Goal: Task Accomplishment & Management: Manage account settings

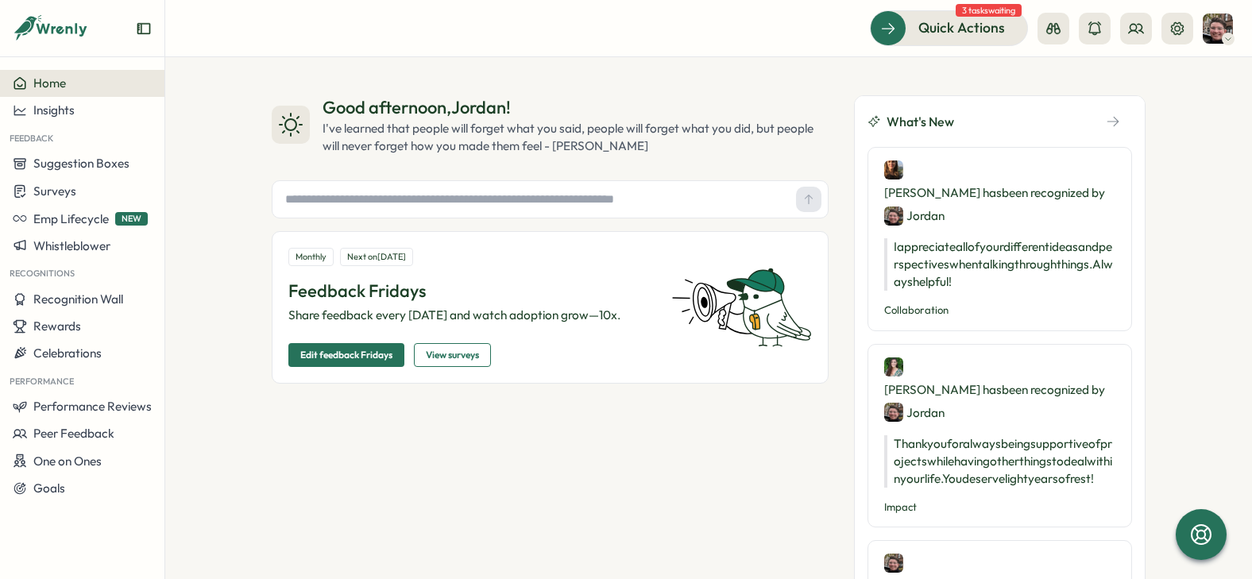
click at [68, 197] on span "Surveys" at bounding box center [54, 190] width 43 height 15
click at [180, 169] on div "Insights" at bounding box center [227, 160] width 118 height 17
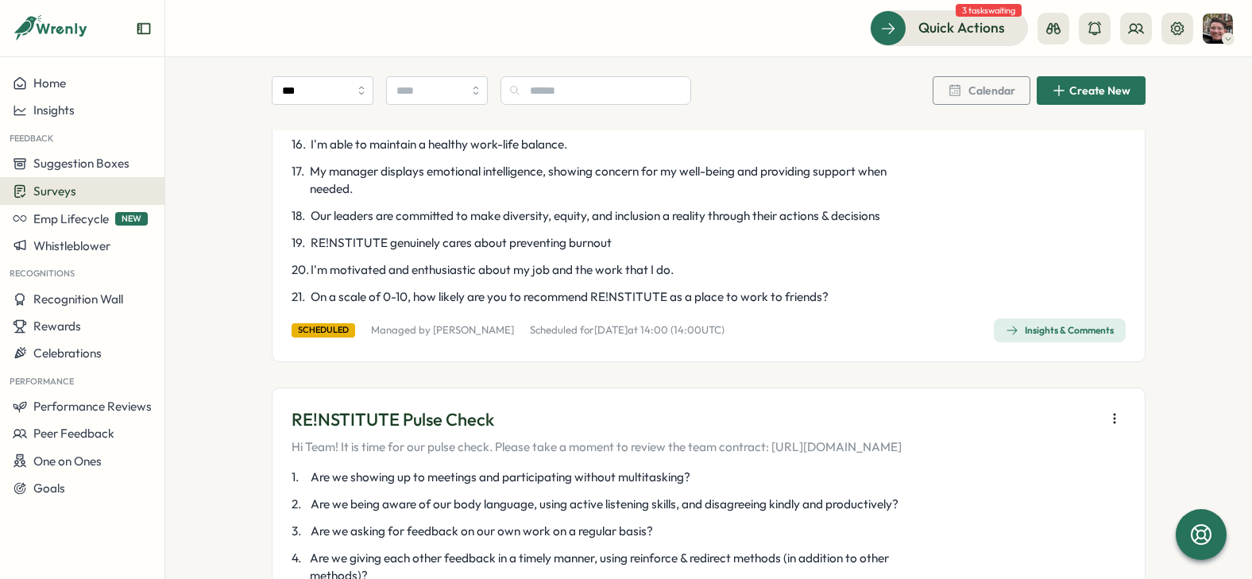
scroll to position [556, 0]
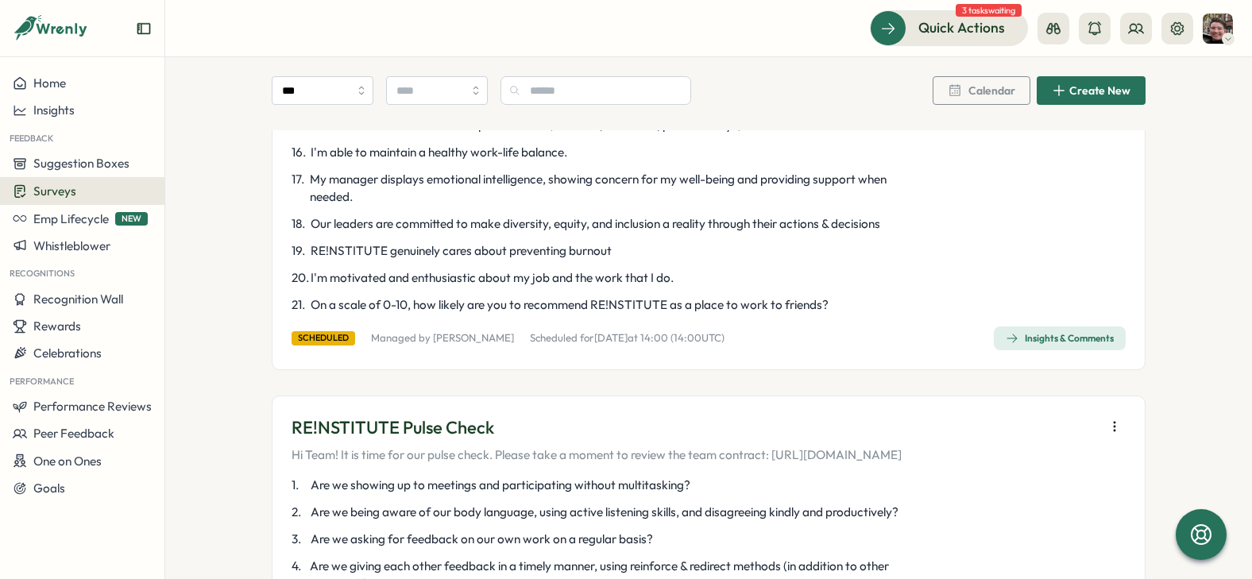
click at [959, 38] on span "Quick Actions" at bounding box center [961, 27] width 87 height 21
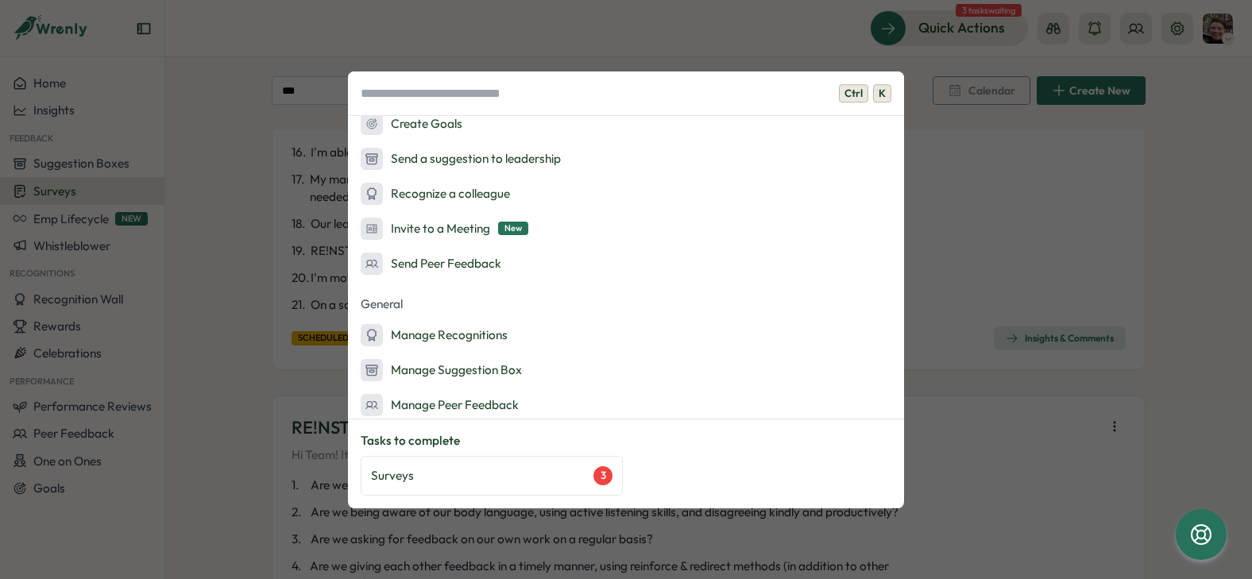
scroll to position [238, 0]
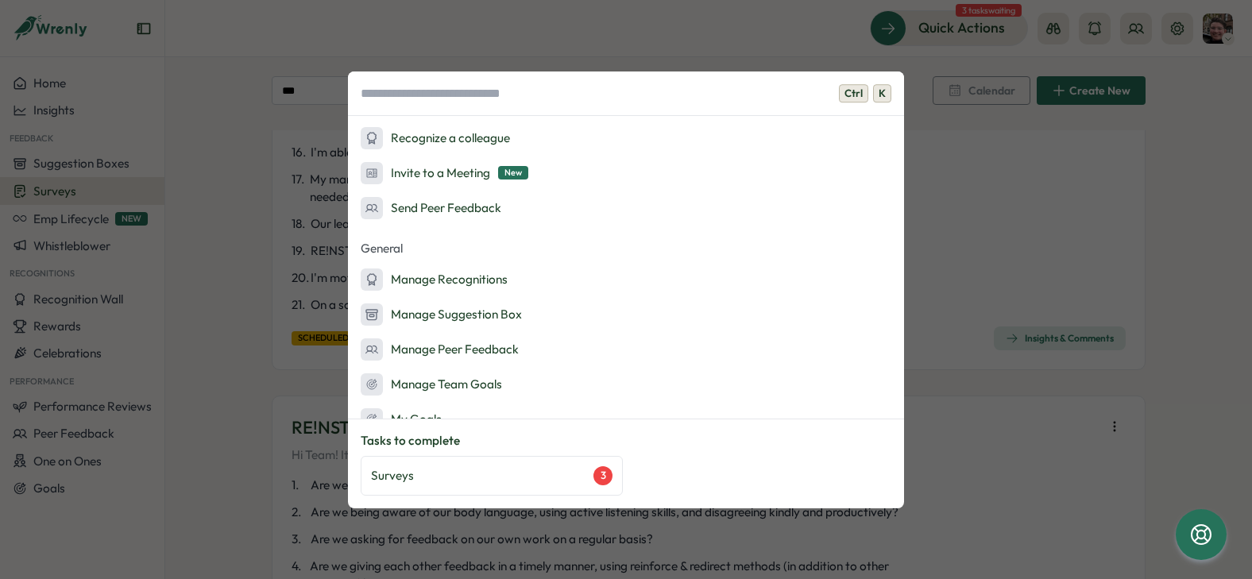
click at [516, 482] on div "Surveys 3" at bounding box center [491, 475] width 241 height 19
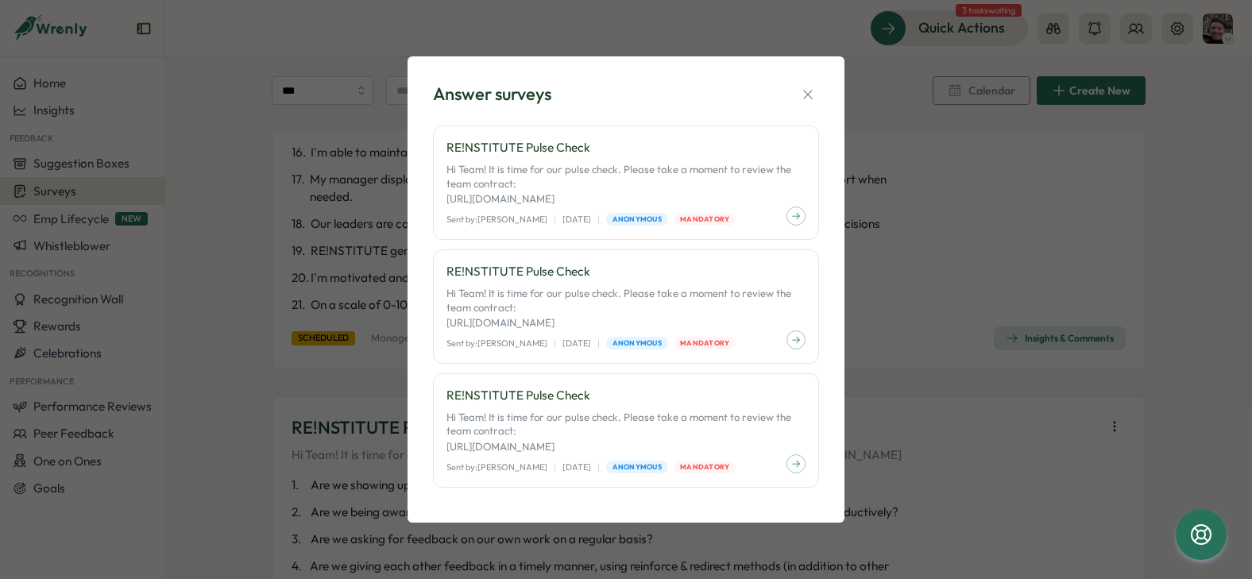
click at [808, 91] on icon "button" at bounding box center [808, 95] width 16 height 16
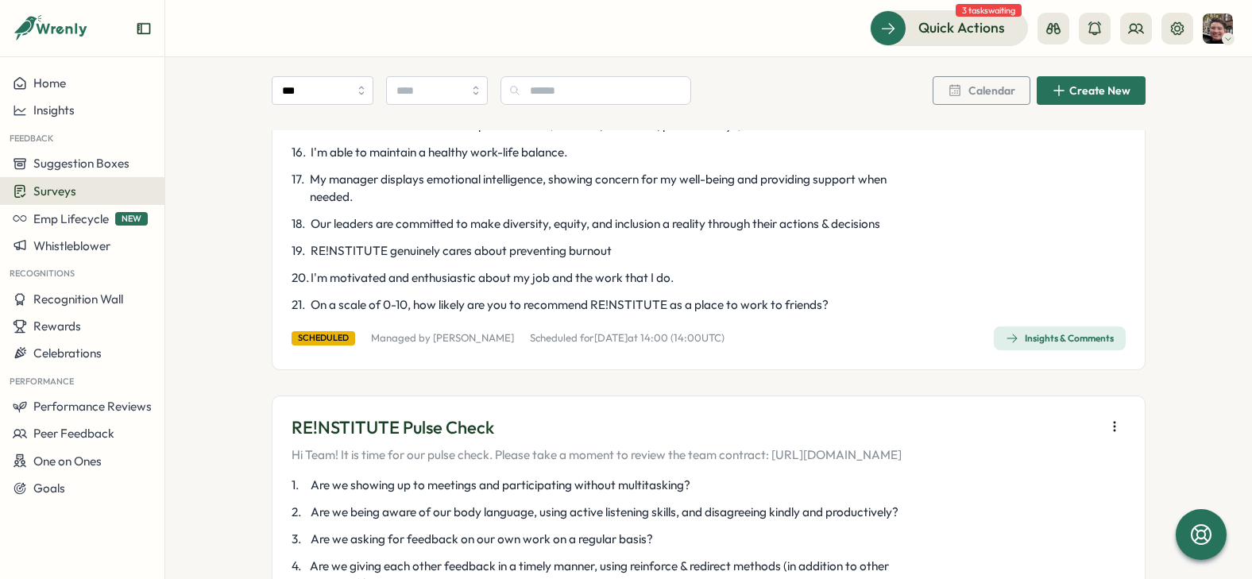
click at [1178, 37] on button at bounding box center [1177, 29] width 32 height 32
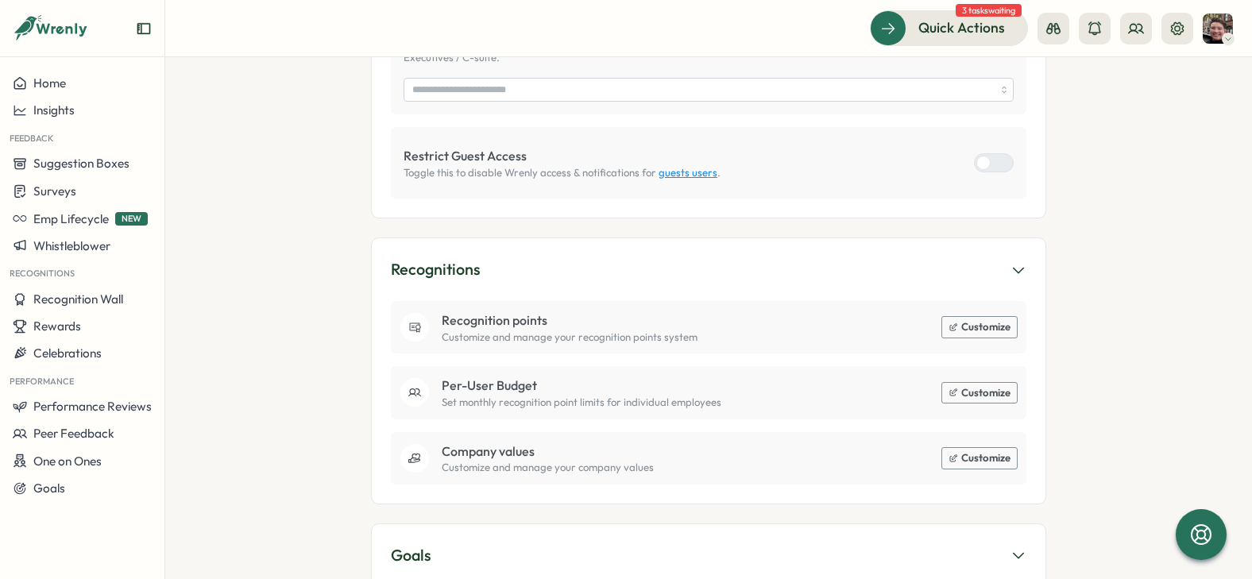
scroll to position [1032, 0]
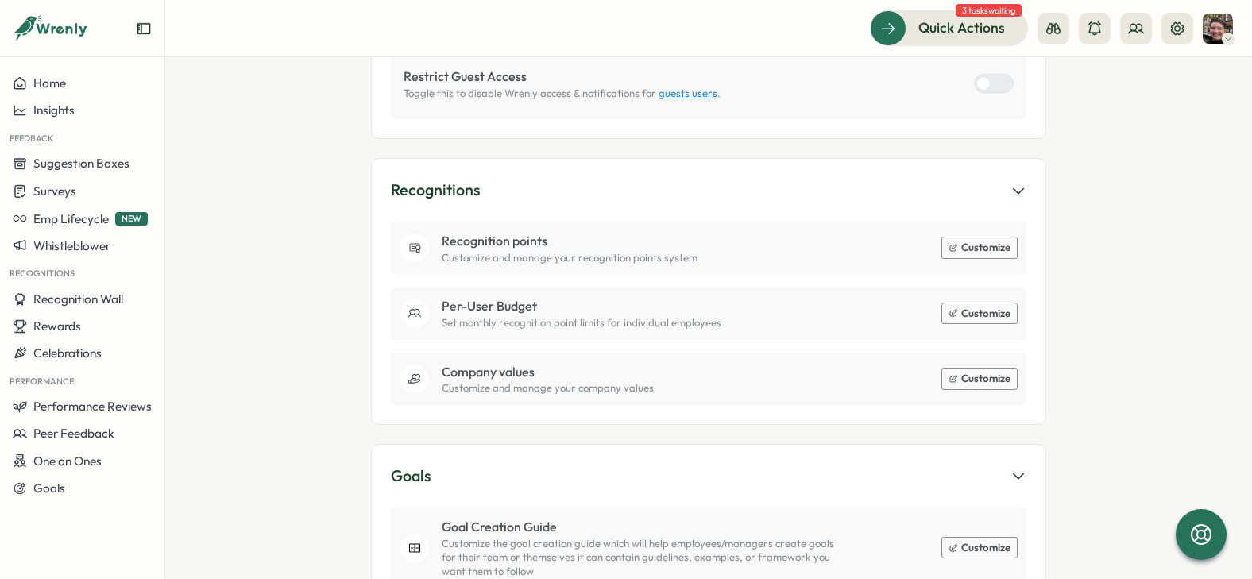
click at [993, 237] on button "Customize" at bounding box center [979, 247] width 75 height 21
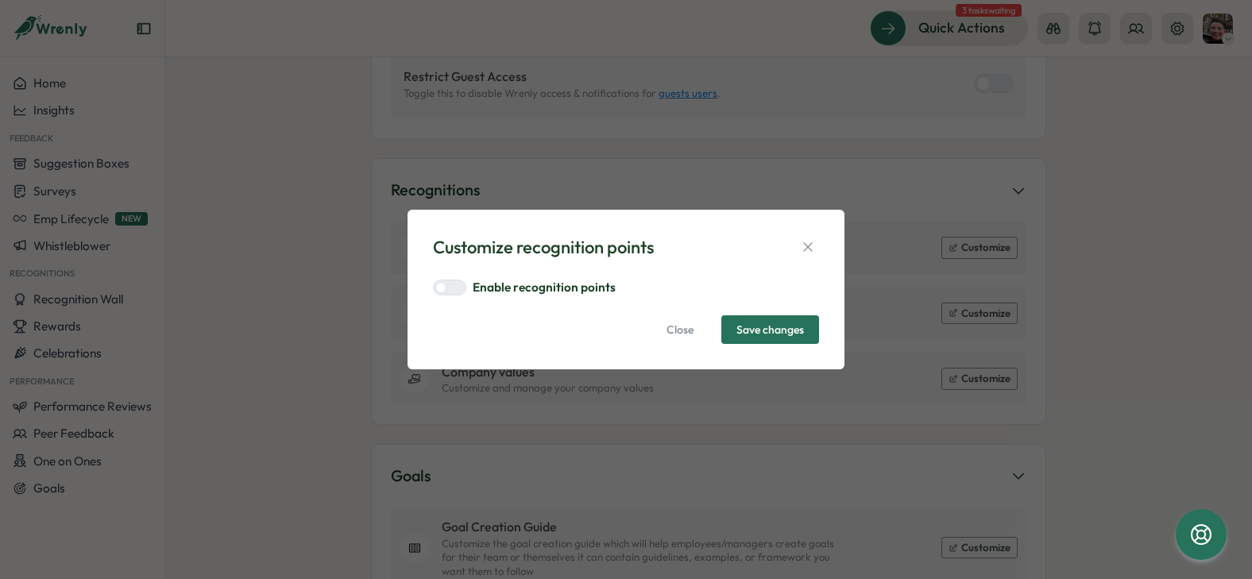
click at [811, 250] on icon "button" at bounding box center [807, 247] width 9 height 9
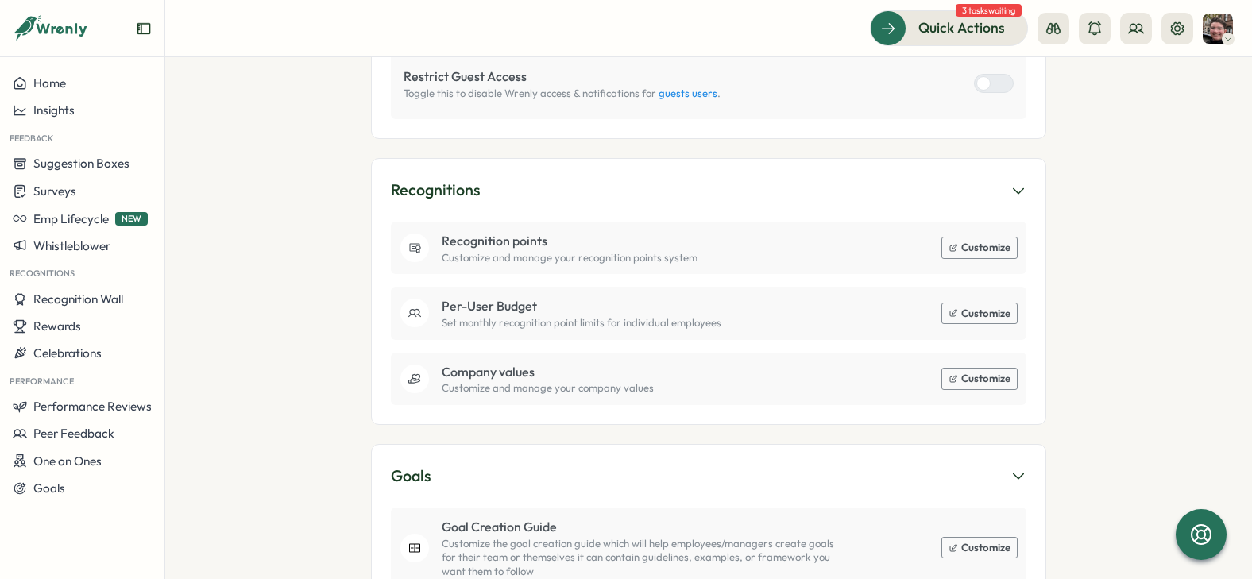
click at [977, 237] on button "Customize" at bounding box center [979, 247] width 75 height 21
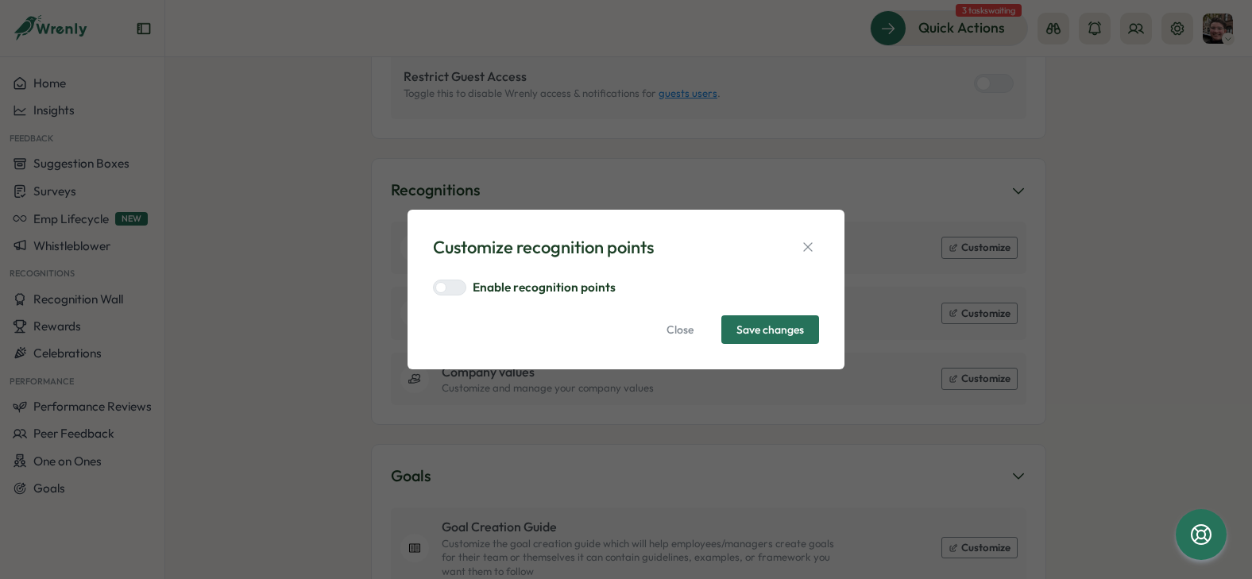
click at [452, 284] on div at bounding box center [455, 287] width 19 height 14
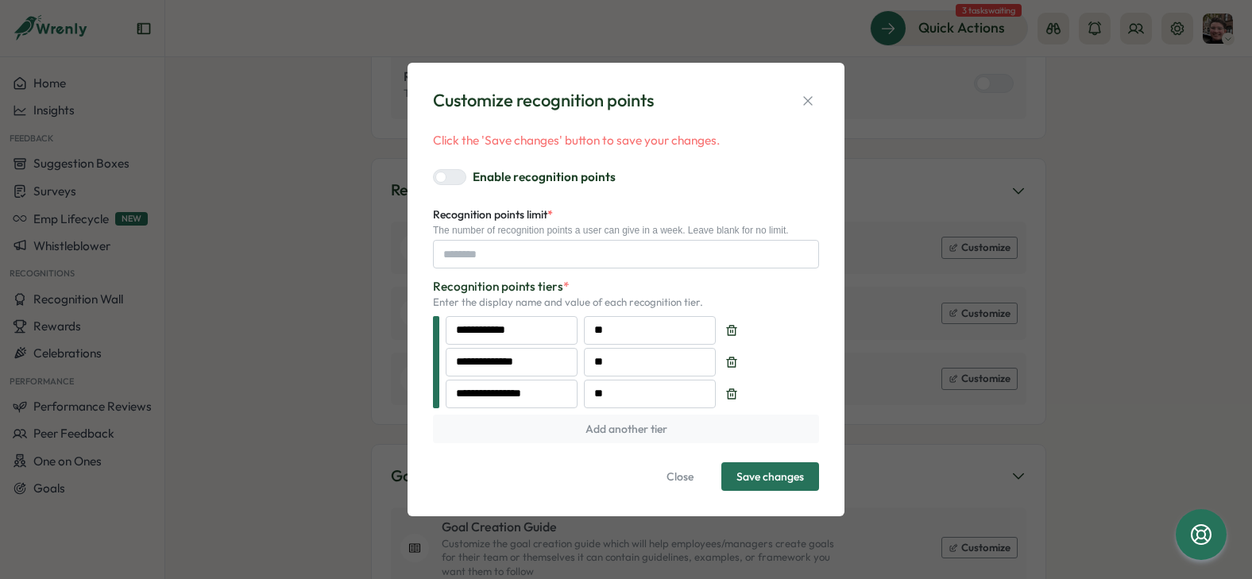
click at [679, 487] on span "Close" at bounding box center [679, 476] width 27 height 27
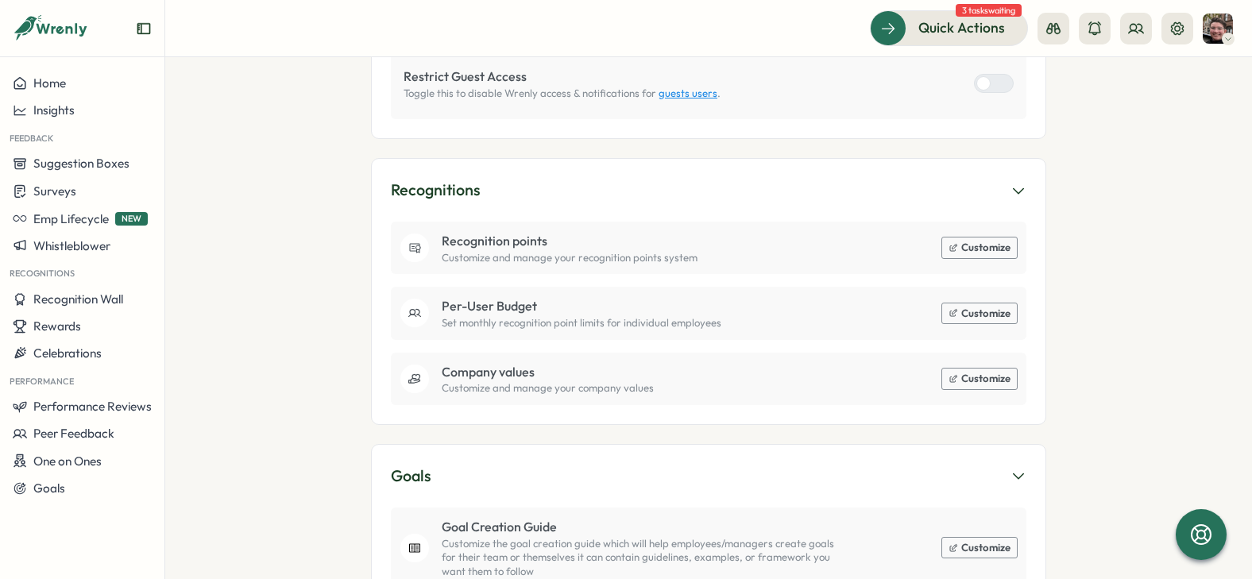
click at [969, 303] on button "Customize" at bounding box center [979, 313] width 75 height 21
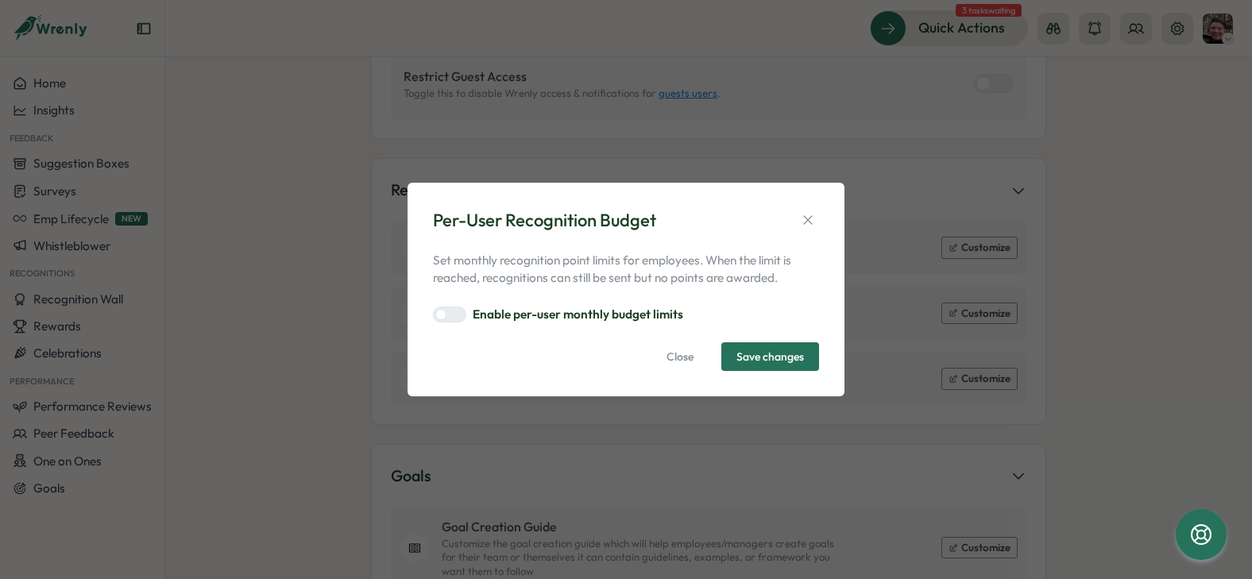
click at [647, 314] on label "Enable per-user monthly budget limits" at bounding box center [578, 314] width 210 height 17
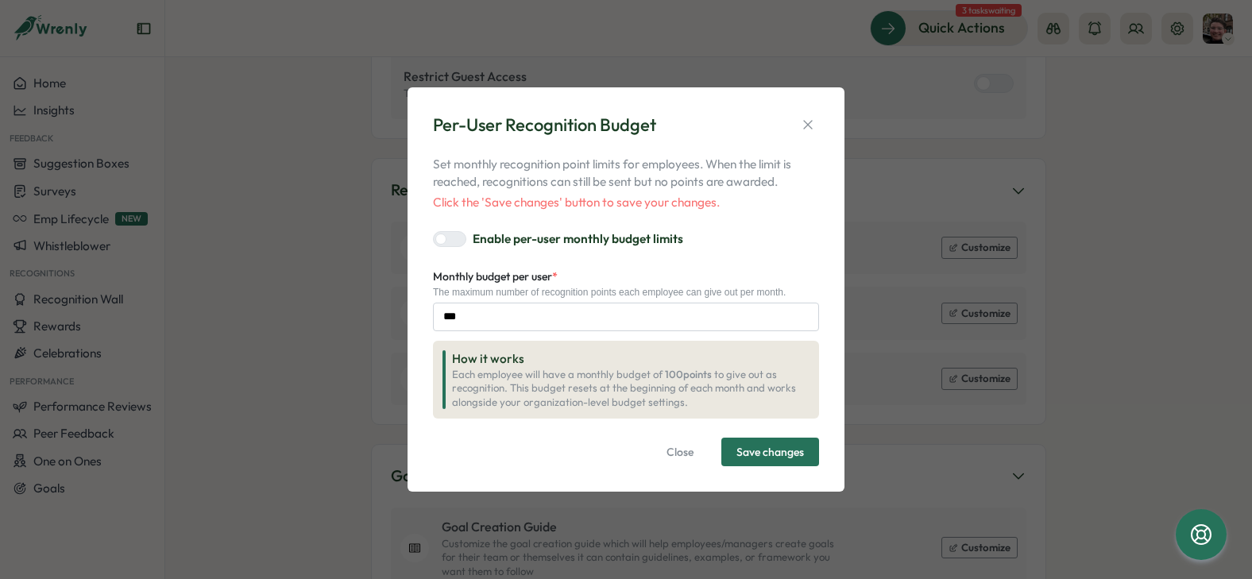
click at [686, 449] on span "Close" at bounding box center [679, 451] width 27 height 27
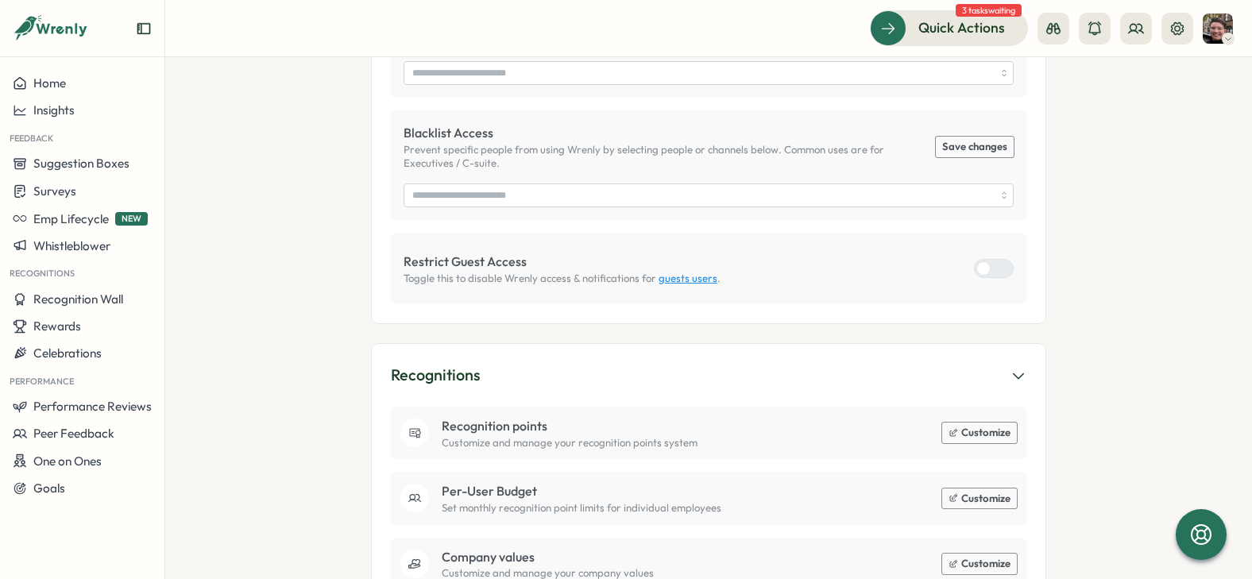
scroll to position [794, 0]
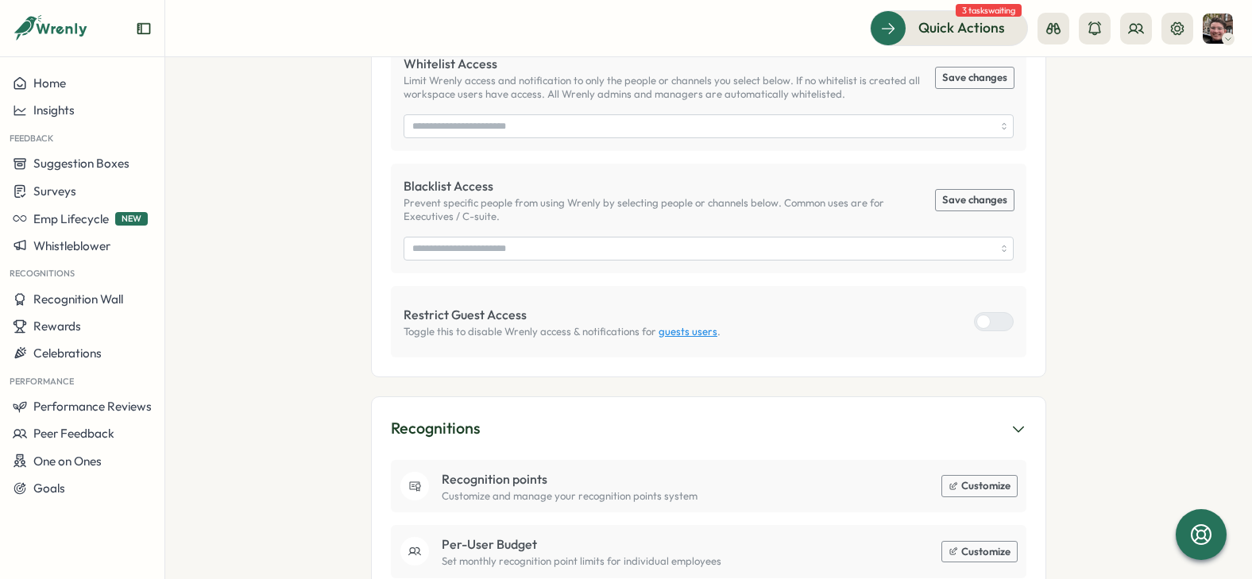
click at [95, 314] on button "Rewards" at bounding box center [82, 326] width 164 height 27
click at [205, 303] on div "Manage Rewards" at bounding box center [227, 295] width 118 height 17
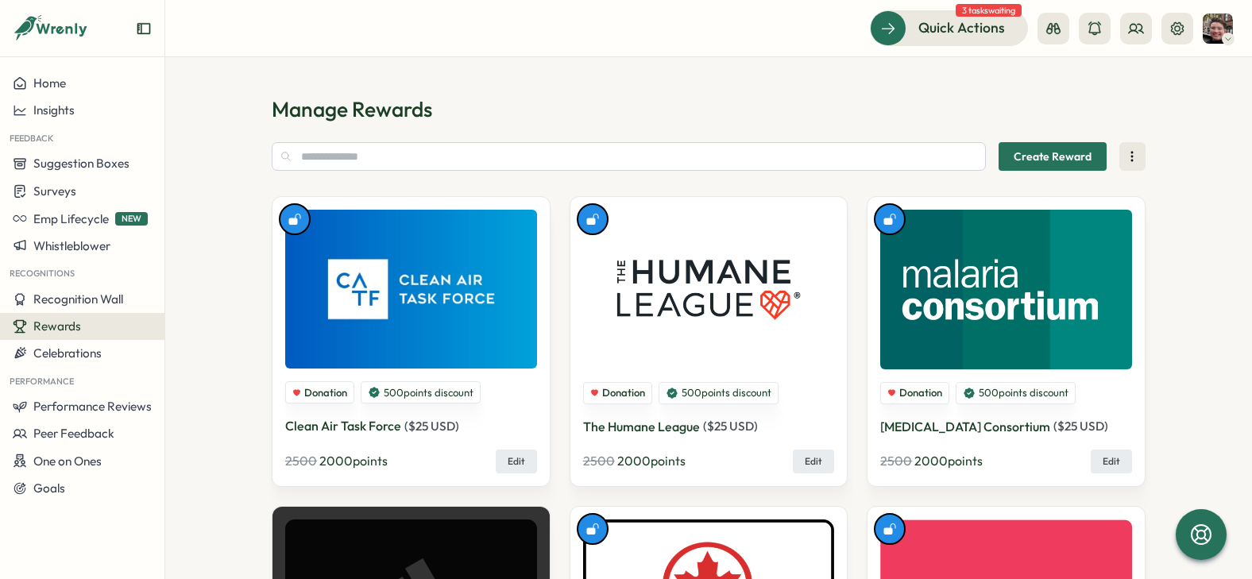
click at [1128, 164] on icon at bounding box center [1132, 157] width 16 height 16
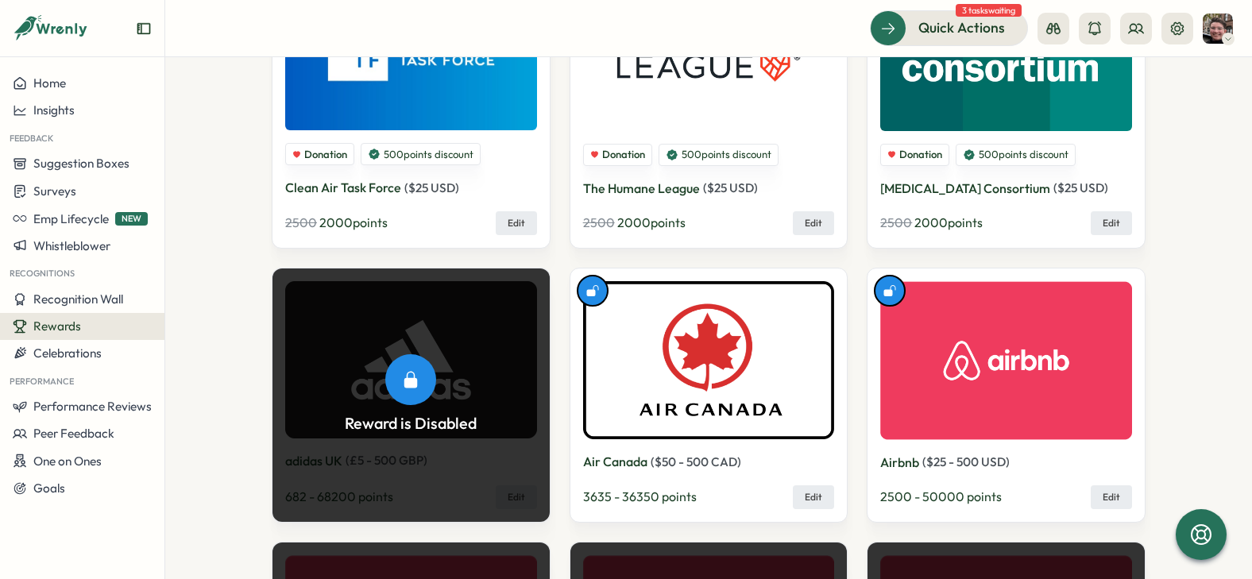
scroll to position [477, 0]
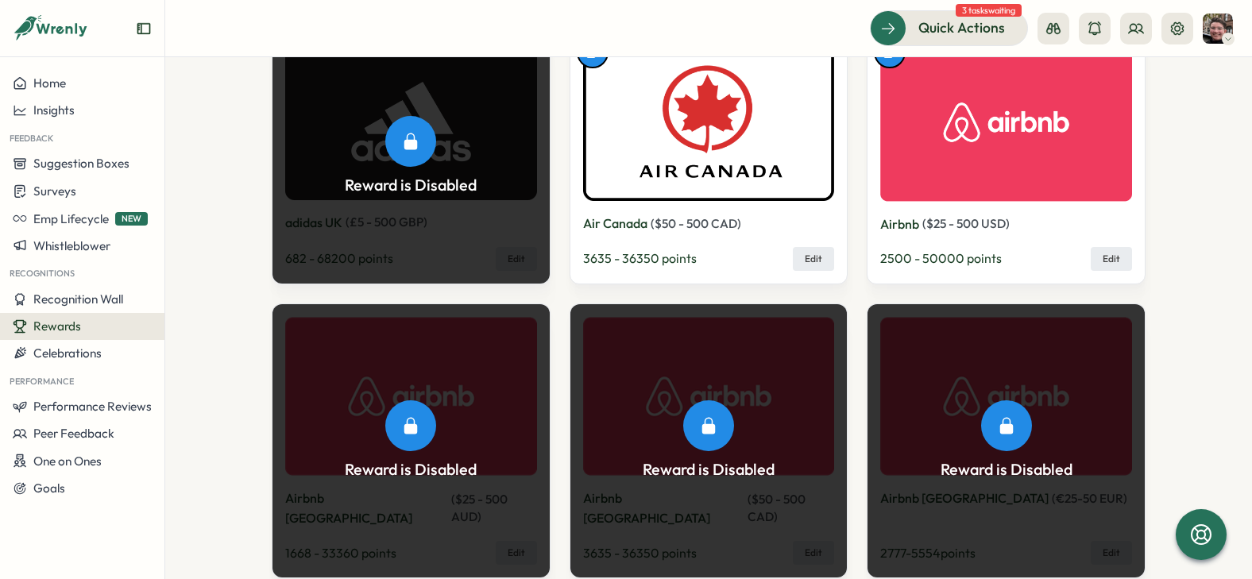
click at [88, 357] on span "Celebrations" at bounding box center [67, 352] width 68 height 15
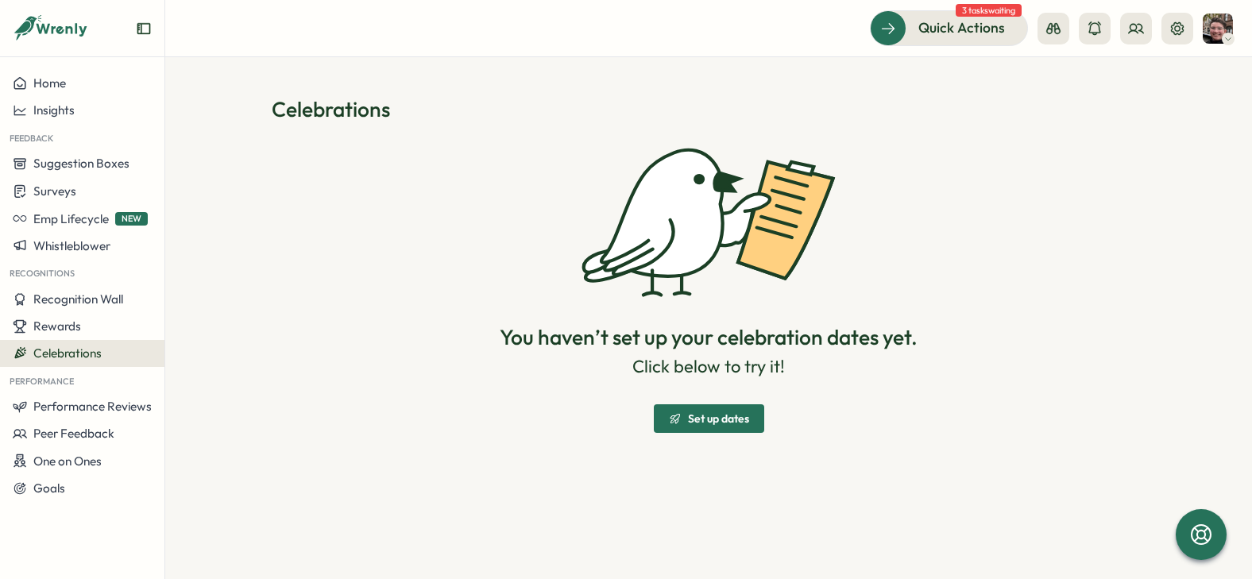
click at [1167, 32] on button at bounding box center [1177, 29] width 32 height 32
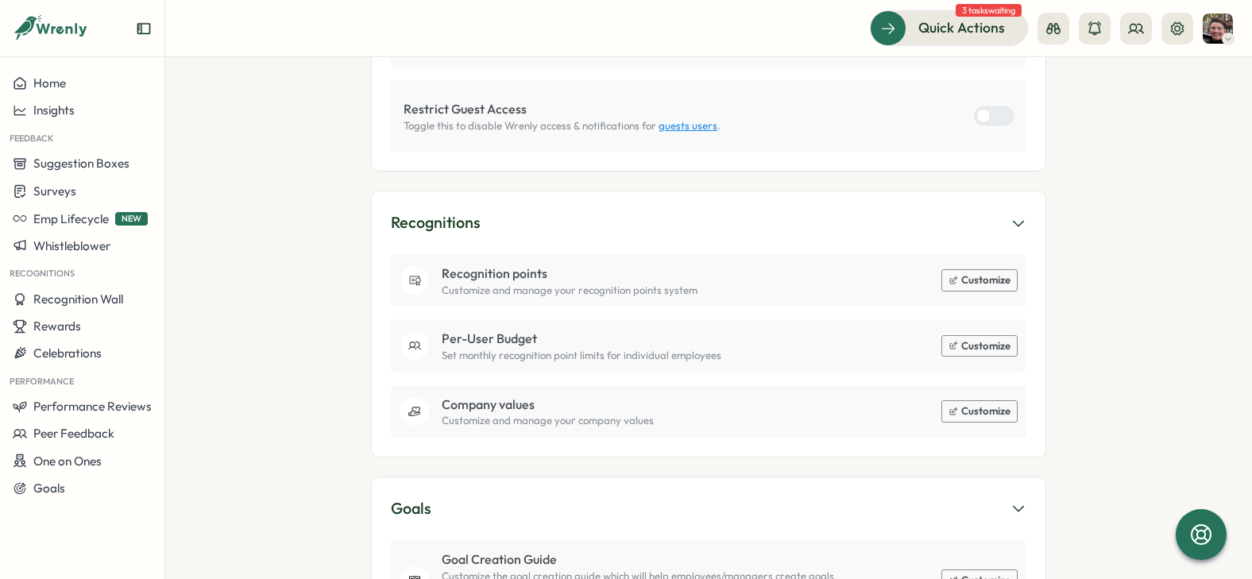
scroll to position [1000, 0]
click at [979, 401] on button "Customize" at bounding box center [979, 411] width 75 height 21
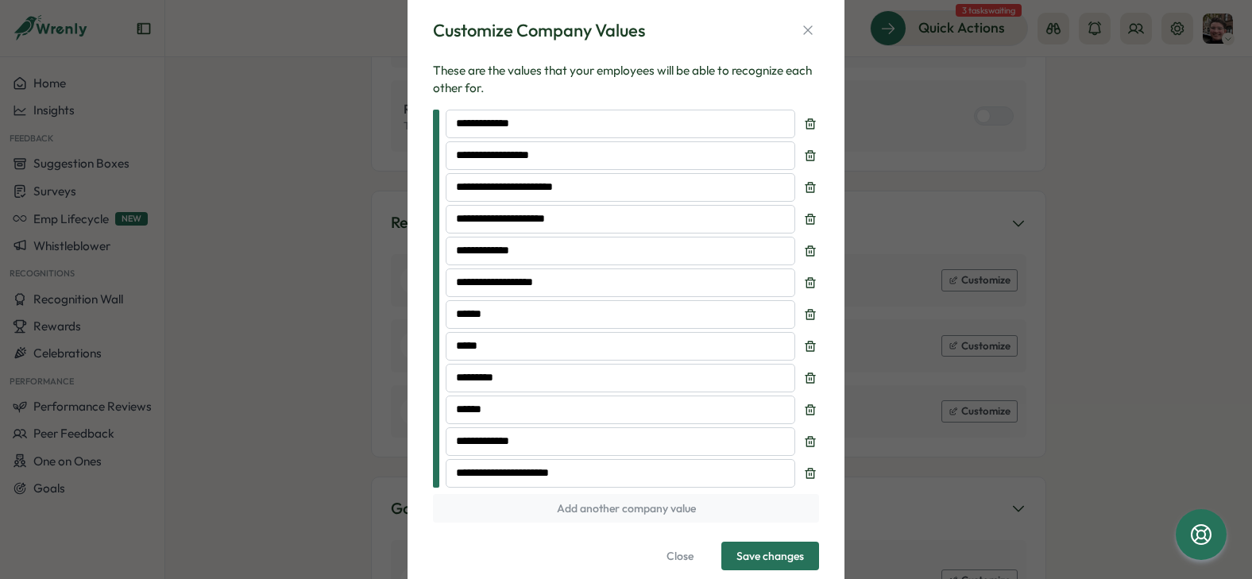
scroll to position [0, 0]
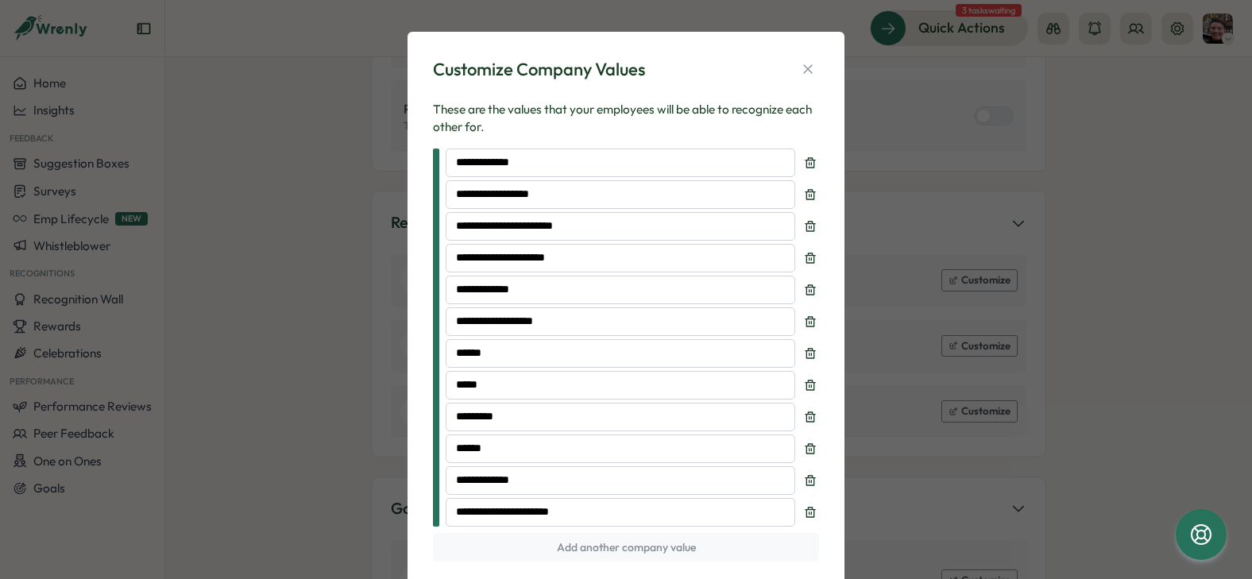
click at [1106, 359] on div "**********" at bounding box center [626, 289] width 1252 height 579
click at [808, 69] on icon "button" at bounding box center [808, 69] width 16 height 16
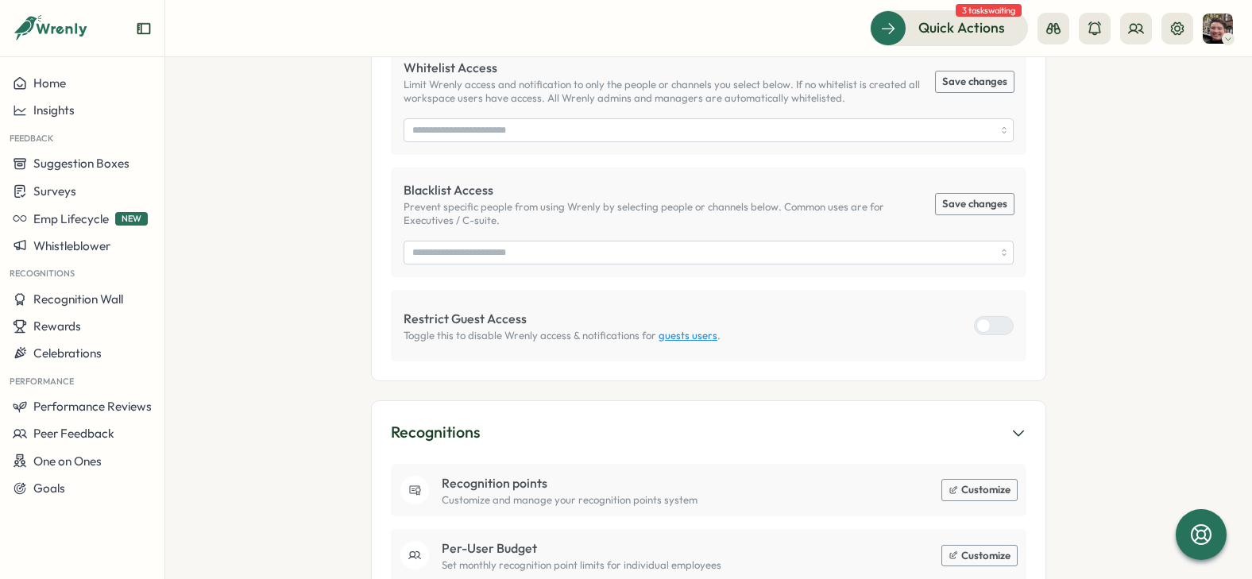
scroll to position [762, 0]
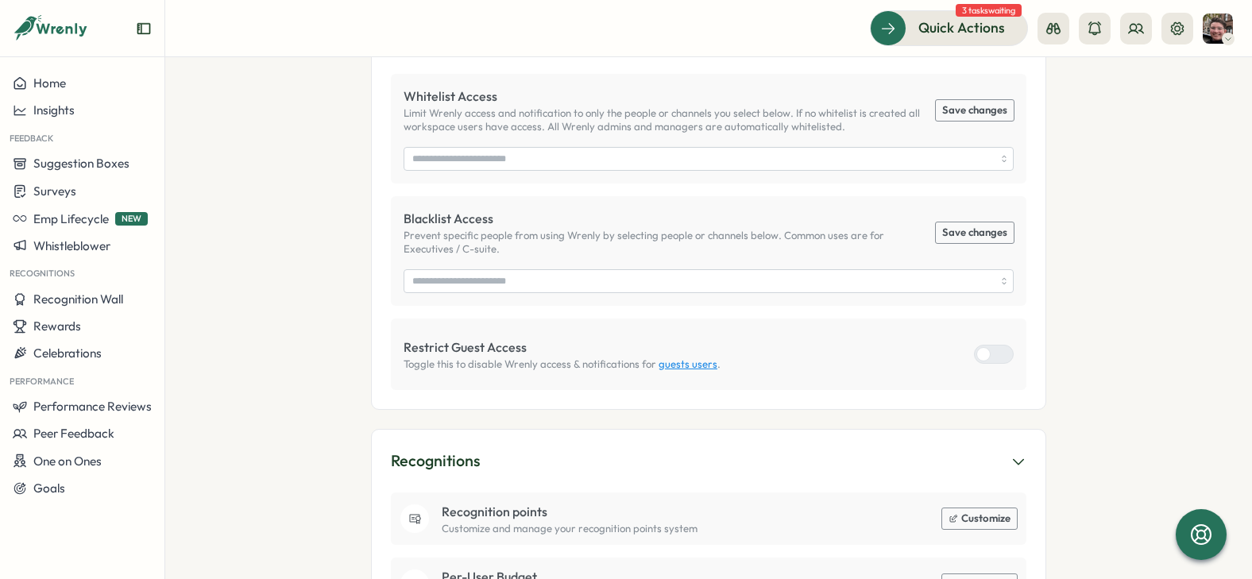
click at [66, 193] on span "Surveys" at bounding box center [54, 190] width 43 height 15
click at [172, 168] on div "Insights" at bounding box center [227, 160] width 118 height 17
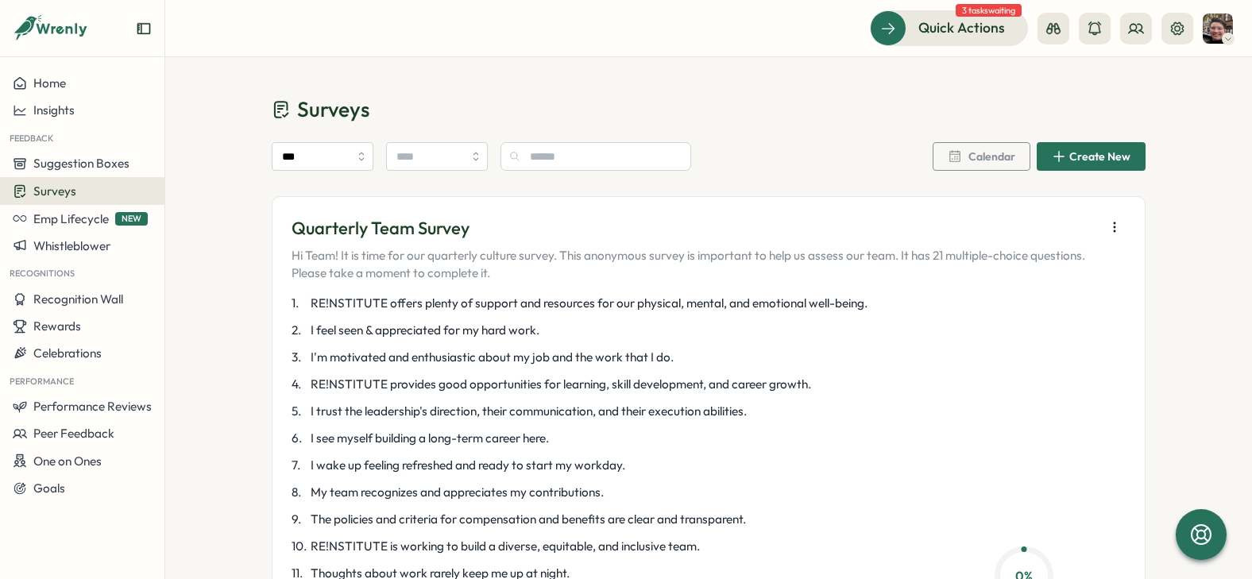
click at [1113, 229] on icon "button" at bounding box center [1114, 227] width 16 height 16
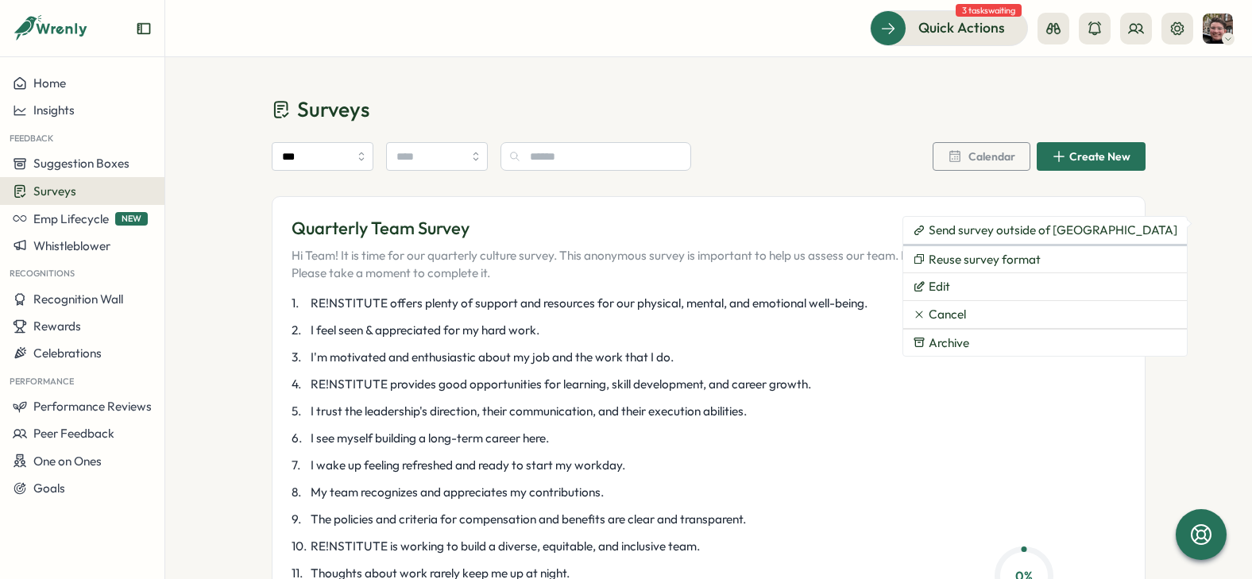
click at [950, 286] on button "Edit" at bounding box center [1045, 286] width 284 height 27
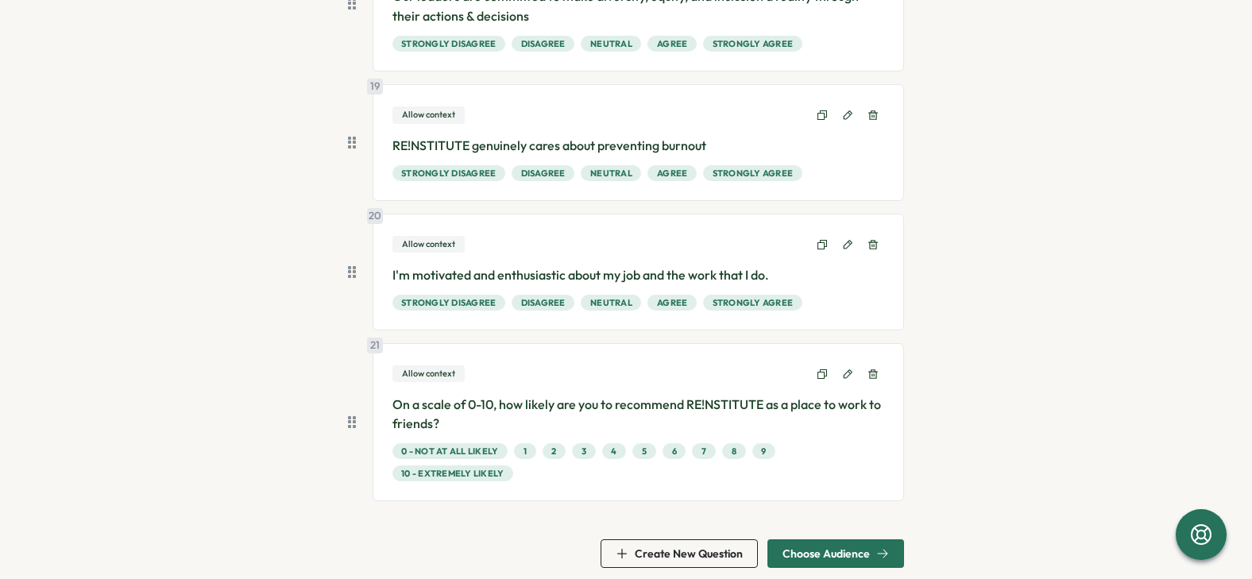
click at [823, 548] on span "Choose Audience" at bounding box center [825, 553] width 87 height 11
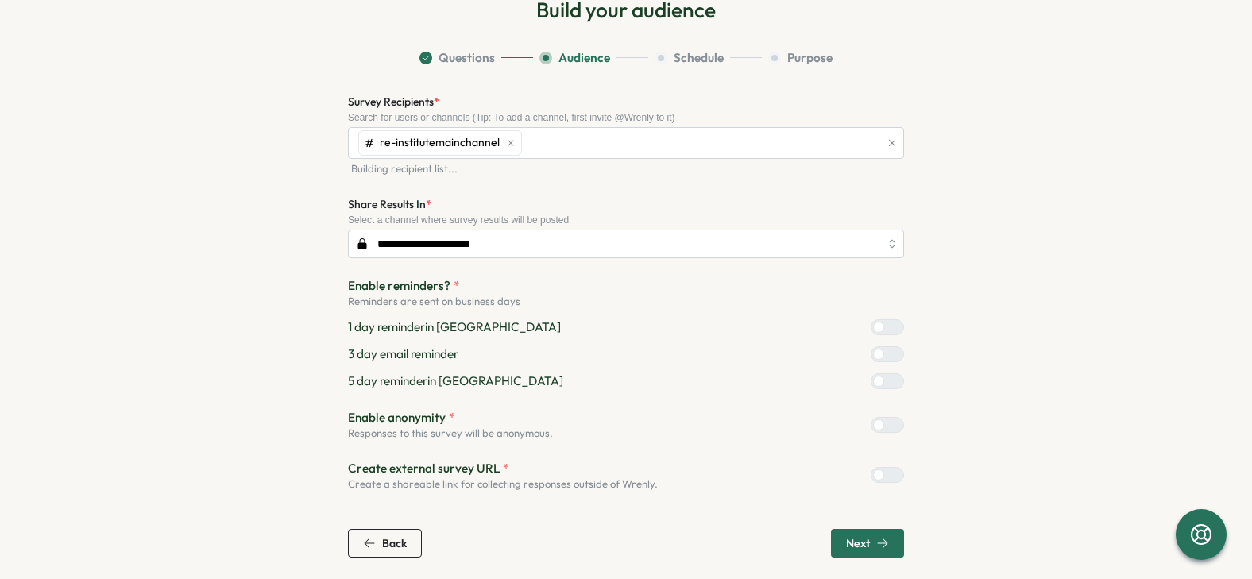
scroll to position [93, 0]
click at [884, 320] on div at bounding box center [893, 325] width 19 height 14
click at [874, 353] on div at bounding box center [878, 352] width 11 height 11
click at [857, 541] on span "Next" at bounding box center [858, 541] width 24 height 11
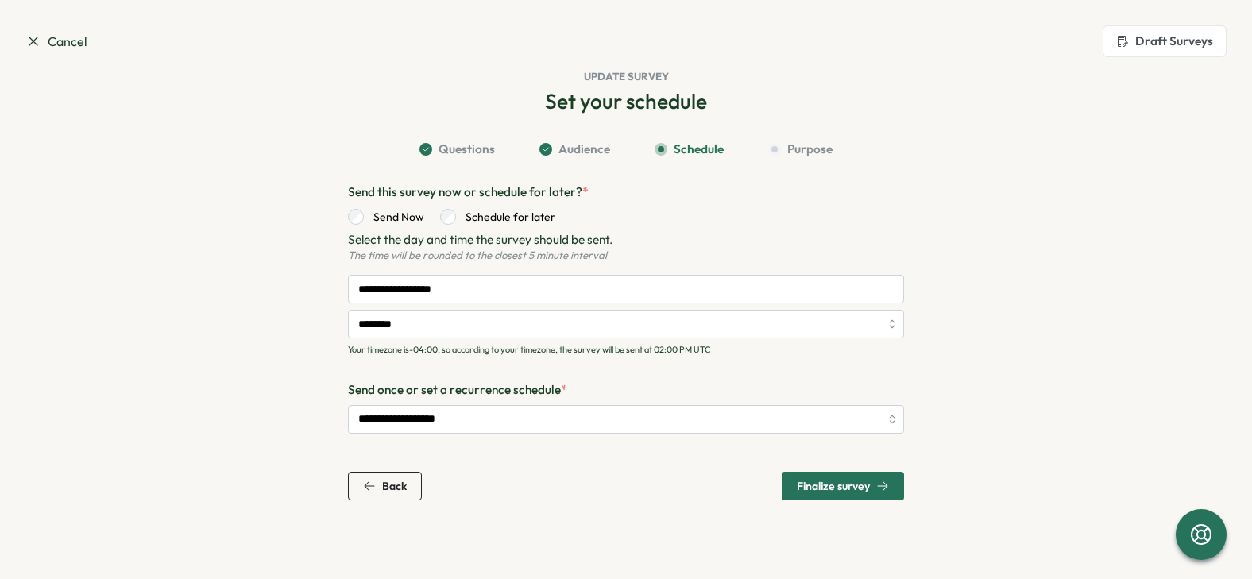
scroll to position [0, 0]
click at [405, 488] on span "Back" at bounding box center [394, 485] width 25 height 11
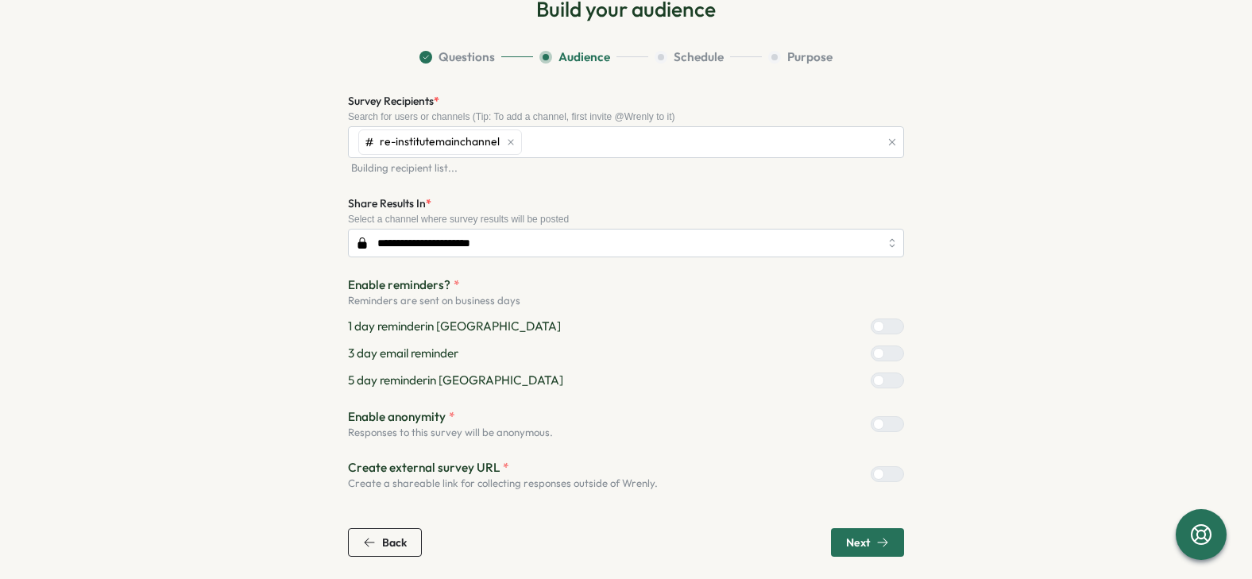
scroll to position [93, 0]
click at [865, 537] on span "Next" at bounding box center [858, 541] width 24 height 11
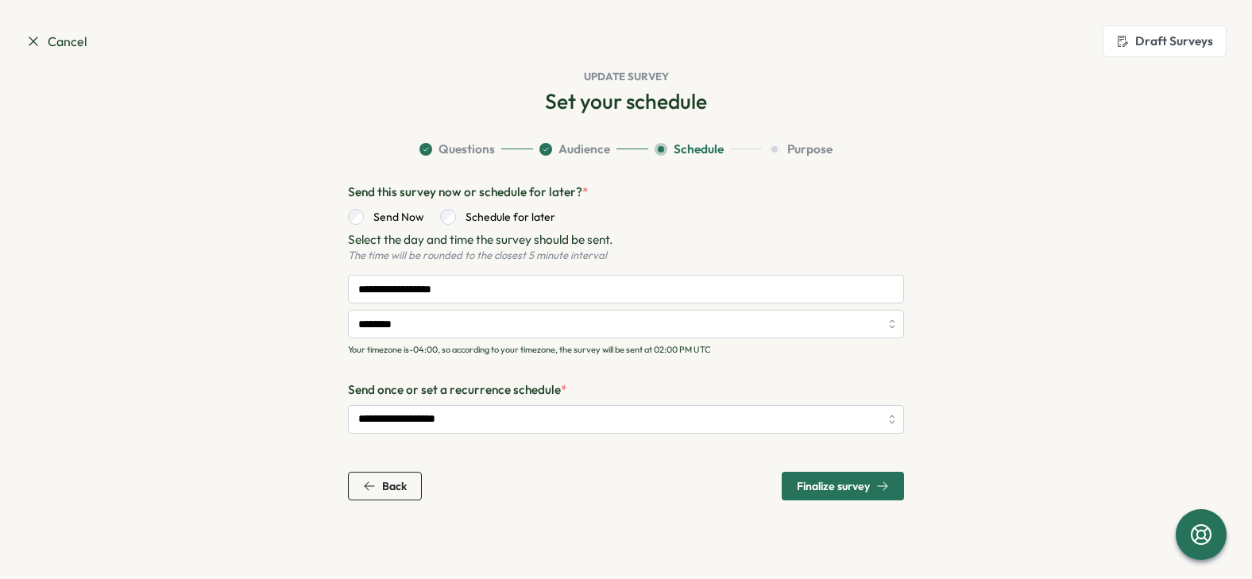
click at [806, 480] on span "Finalize survey" at bounding box center [833, 485] width 73 height 11
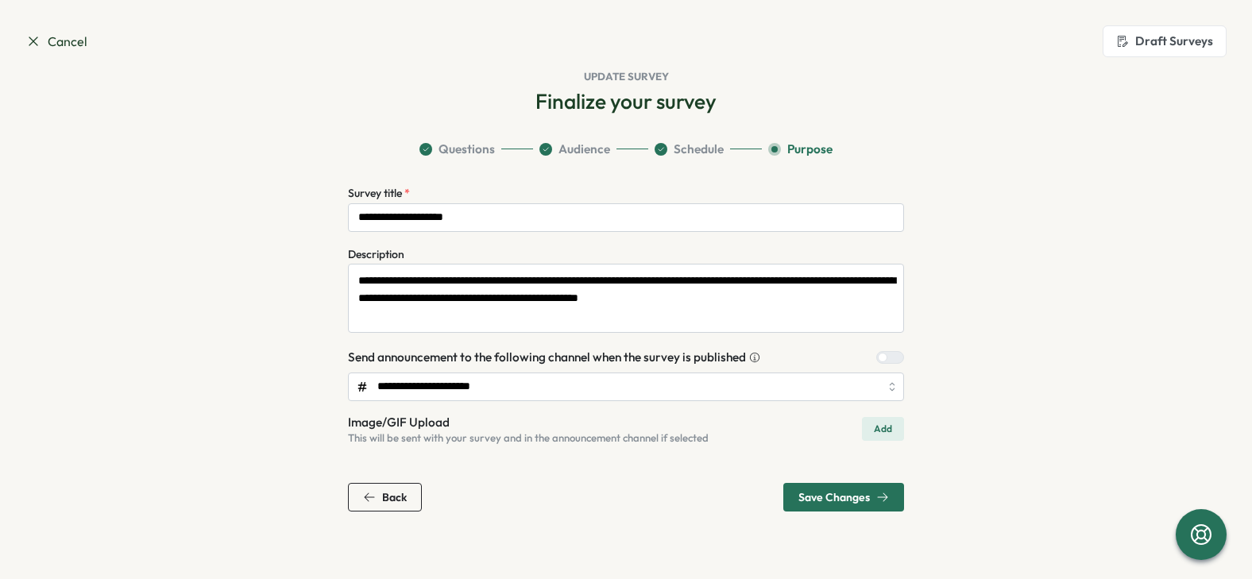
click at [818, 498] on span "Save Changes" at bounding box center [833, 497] width 71 height 11
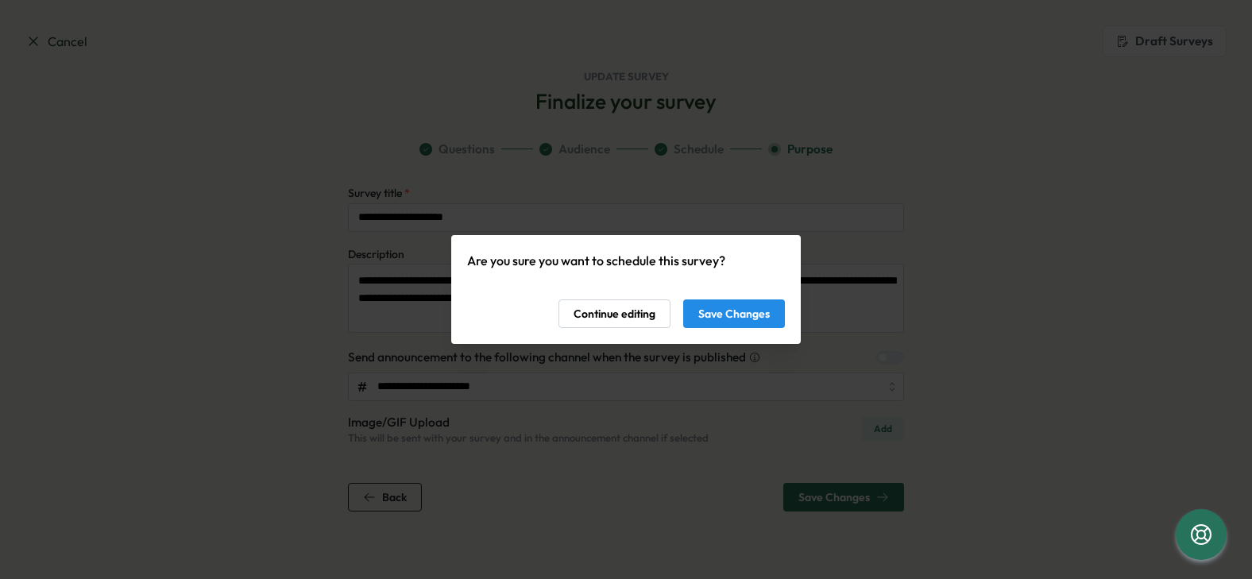
click at [746, 320] on span "Save Changes" at bounding box center [733, 313] width 71 height 27
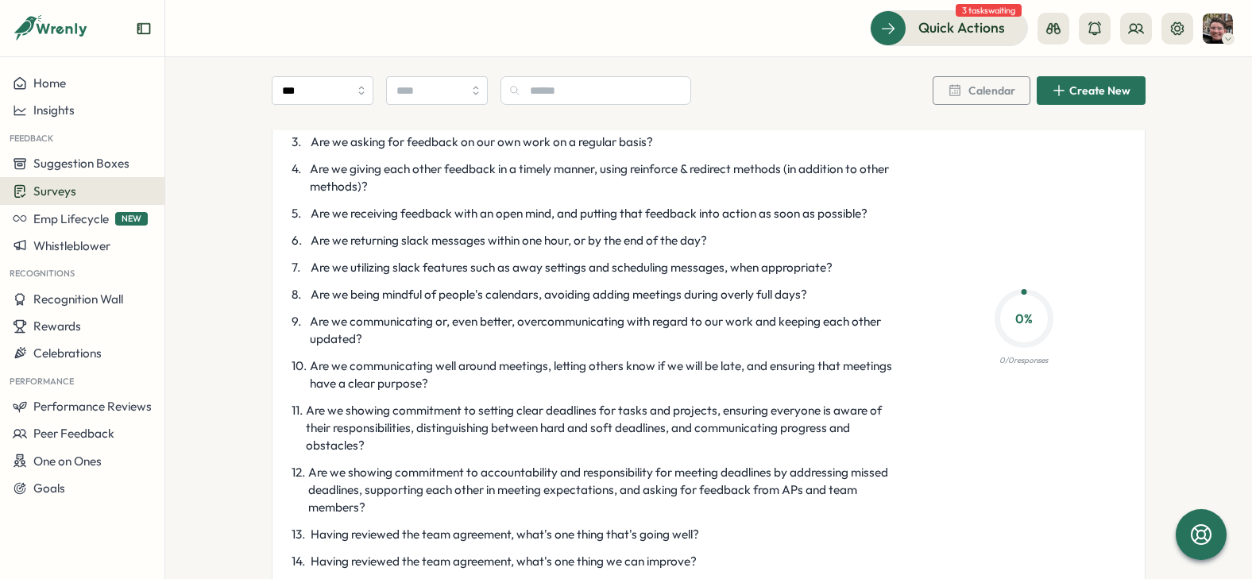
scroll to position [715, 0]
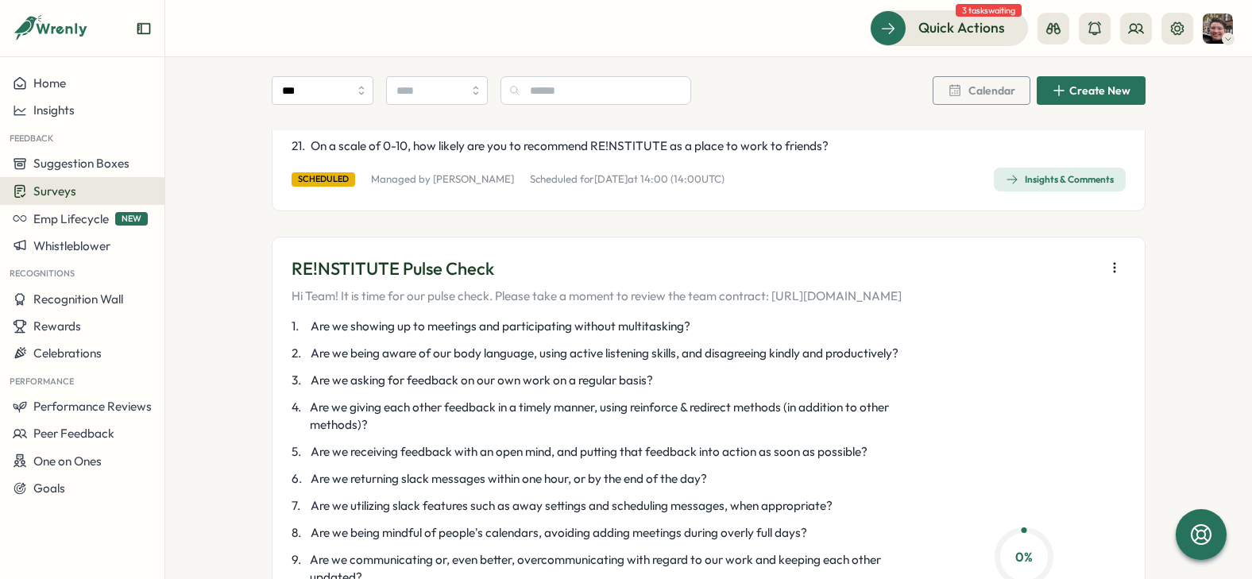
click at [1113, 272] on icon "button" at bounding box center [1114, 268] width 16 height 16
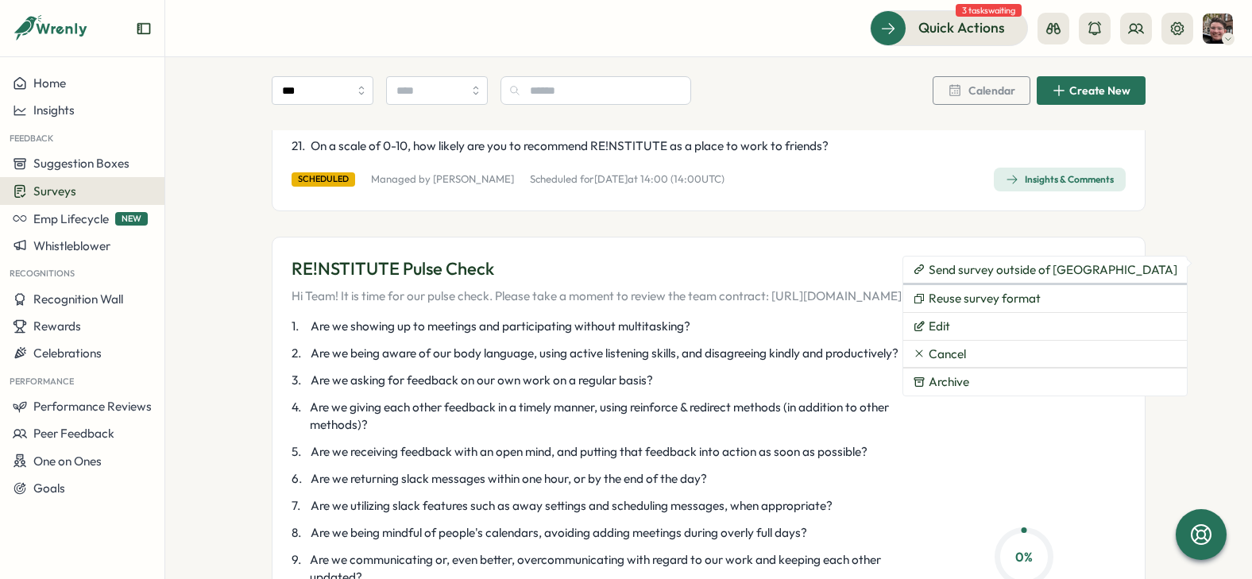
click at [959, 331] on button "Edit" at bounding box center [1045, 326] width 284 height 27
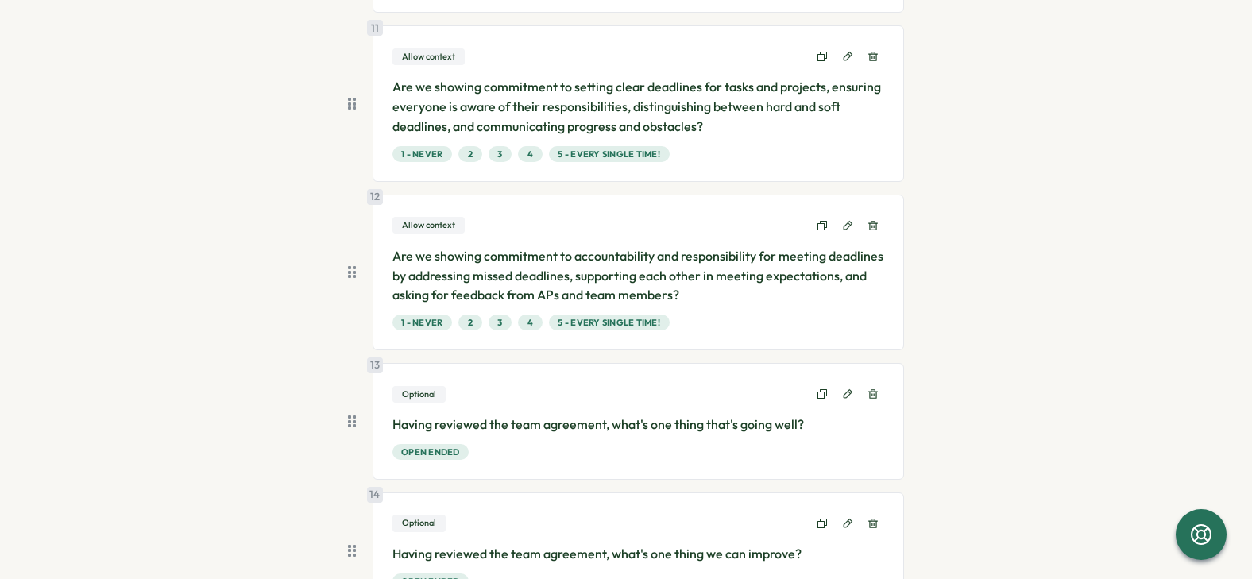
scroll to position [1701, 0]
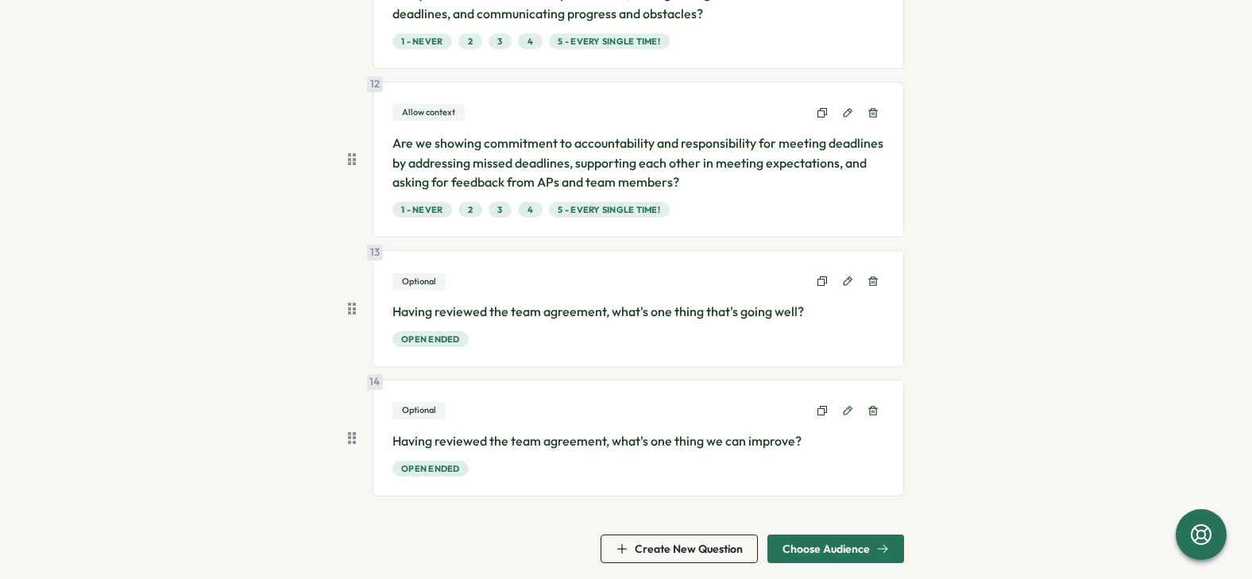
click at [845, 543] on span "Choose Audience" at bounding box center [825, 548] width 87 height 11
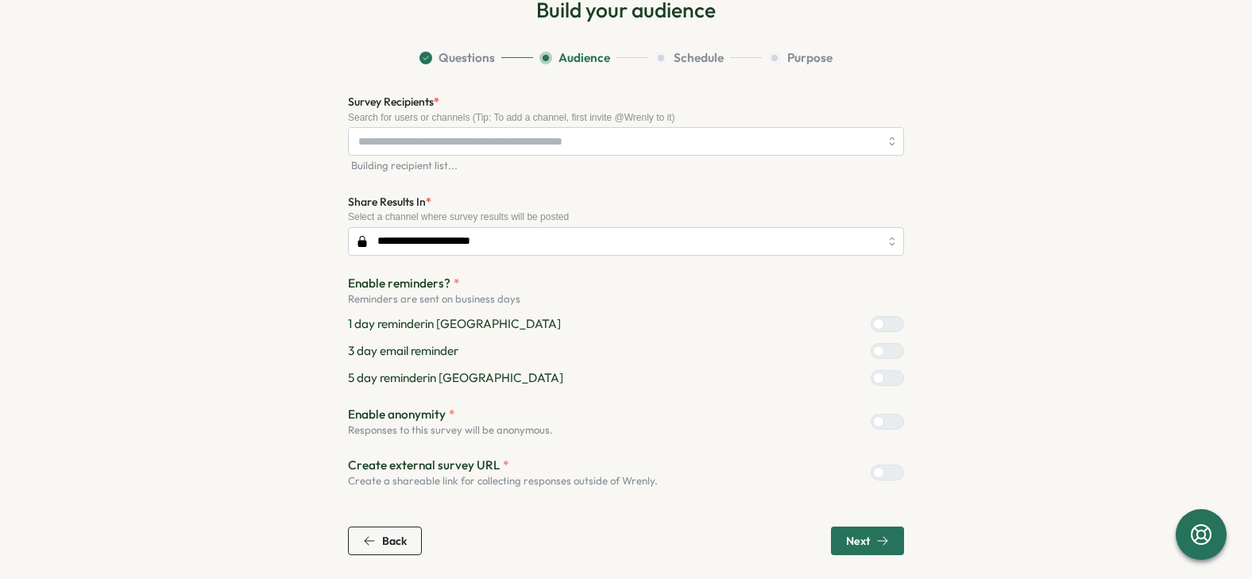
scroll to position [93, 0]
click at [858, 536] on span "Next" at bounding box center [858, 541] width 24 height 11
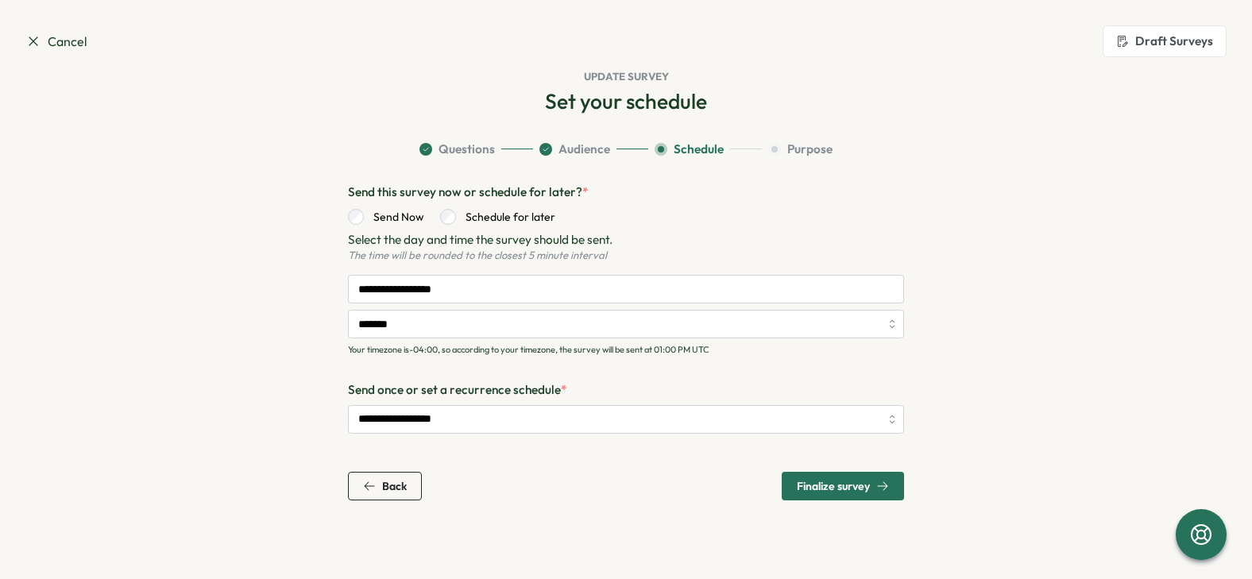
scroll to position [0, 0]
click at [554, 279] on input "**********" at bounding box center [626, 289] width 556 height 29
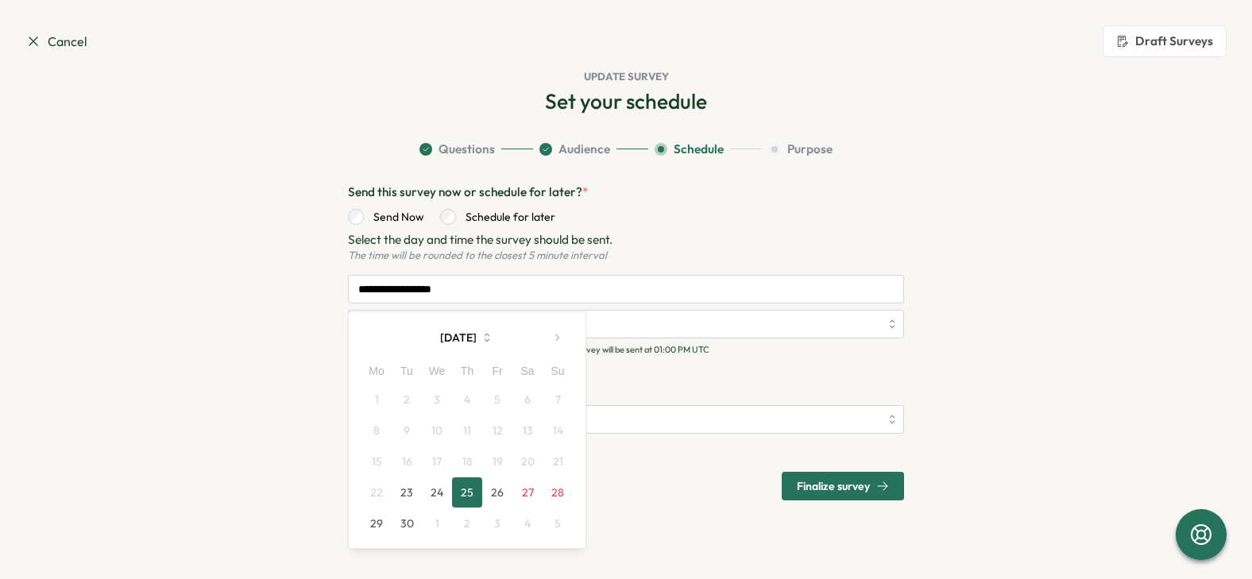
click at [499, 523] on button "3" at bounding box center [497, 523] width 30 height 30
type input "**********"
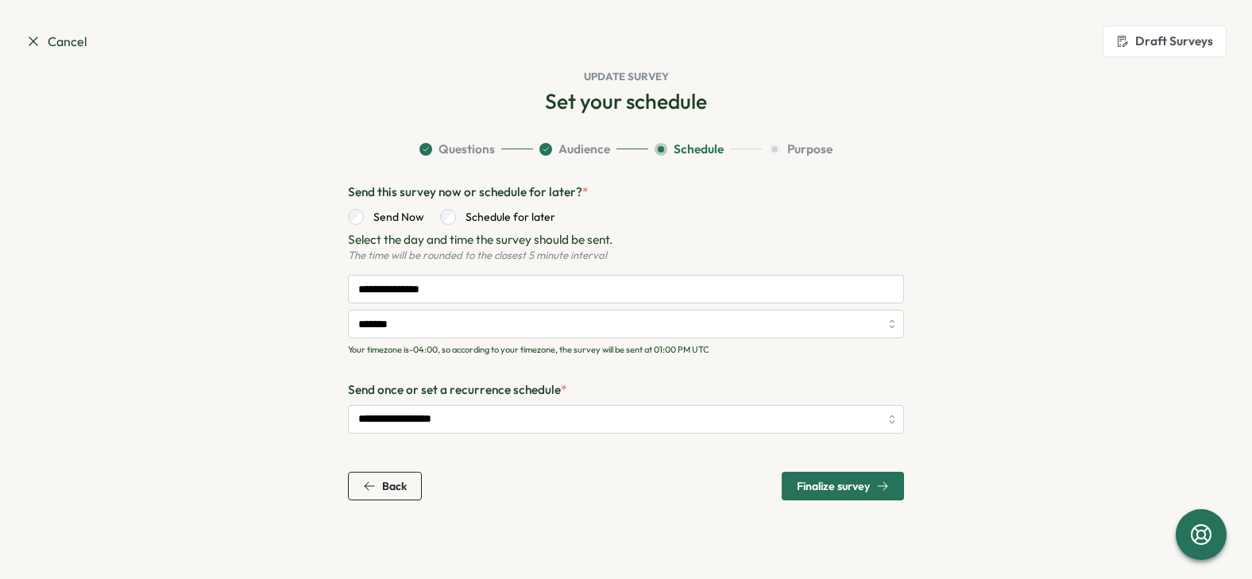
click at [823, 484] on span "Finalize survey" at bounding box center [833, 485] width 73 height 11
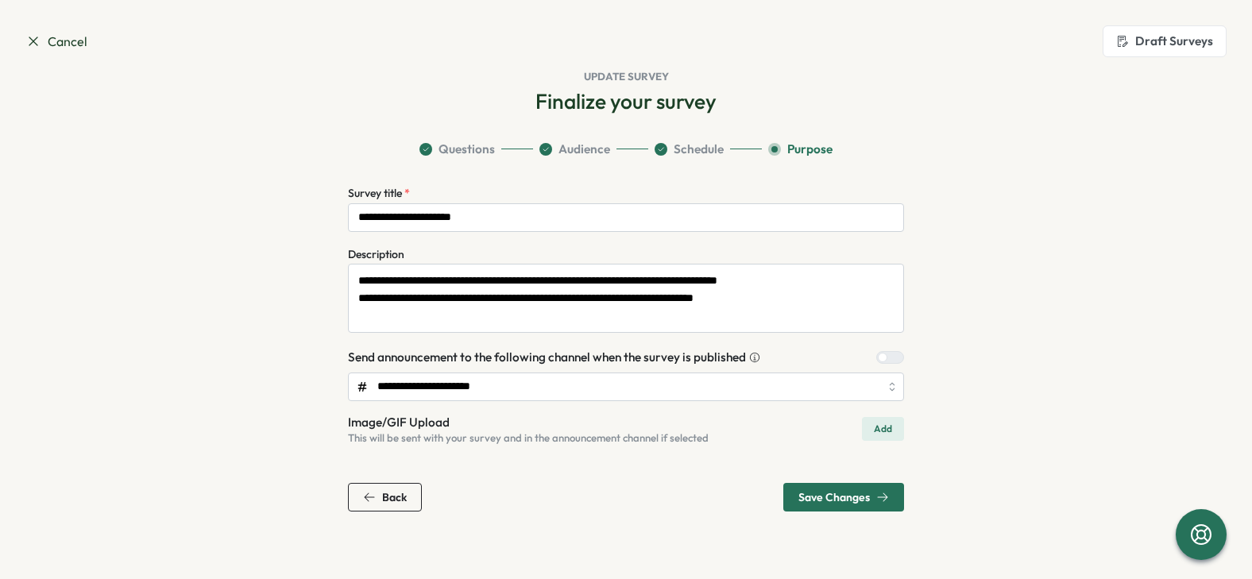
click at [824, 485] on span "Save Changes" at bounding box center [843, 497] width 91 height 27
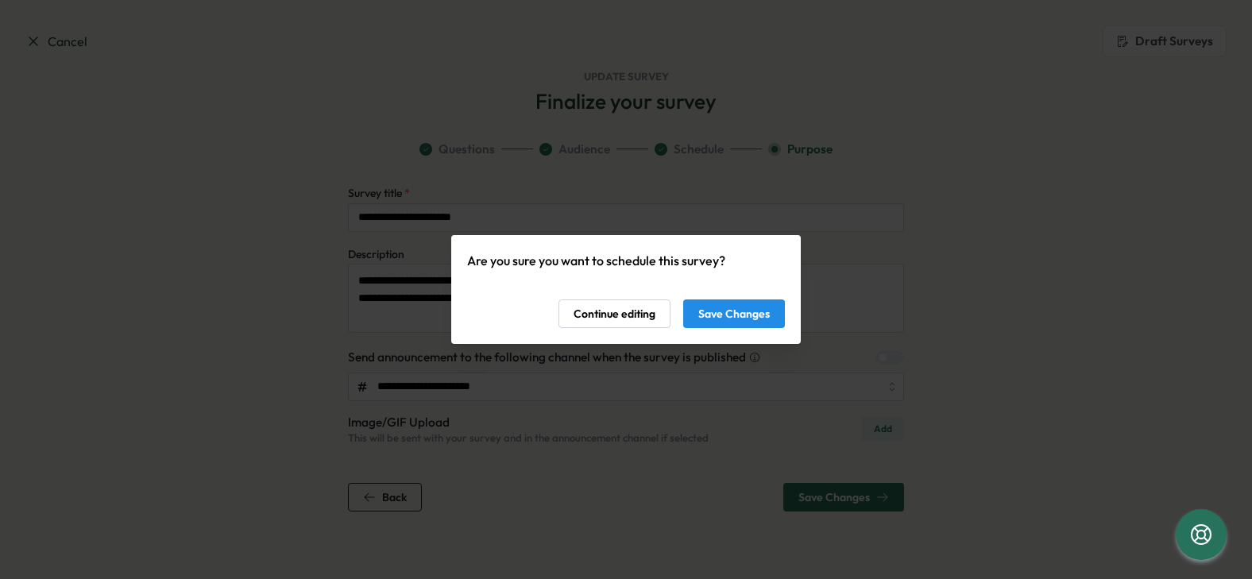
click at [738, 315] on span "Save Changes" at bounding box center [733, 313] width 71 height 27
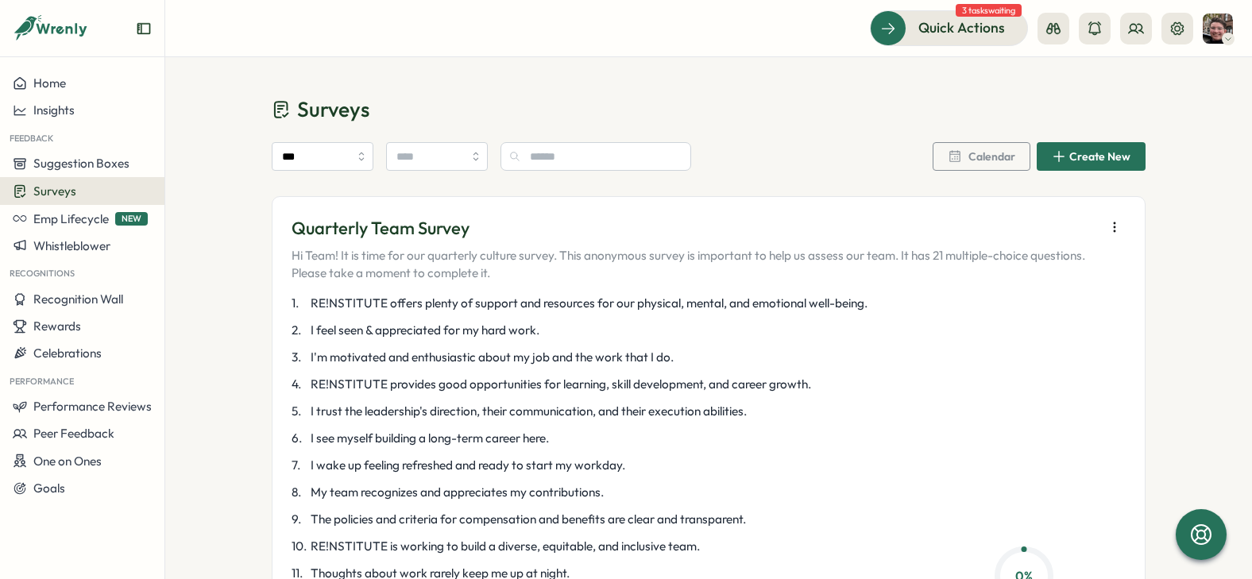
click at [1171, 34] on icon at bounding box center [1177, 29] width 16 height 16
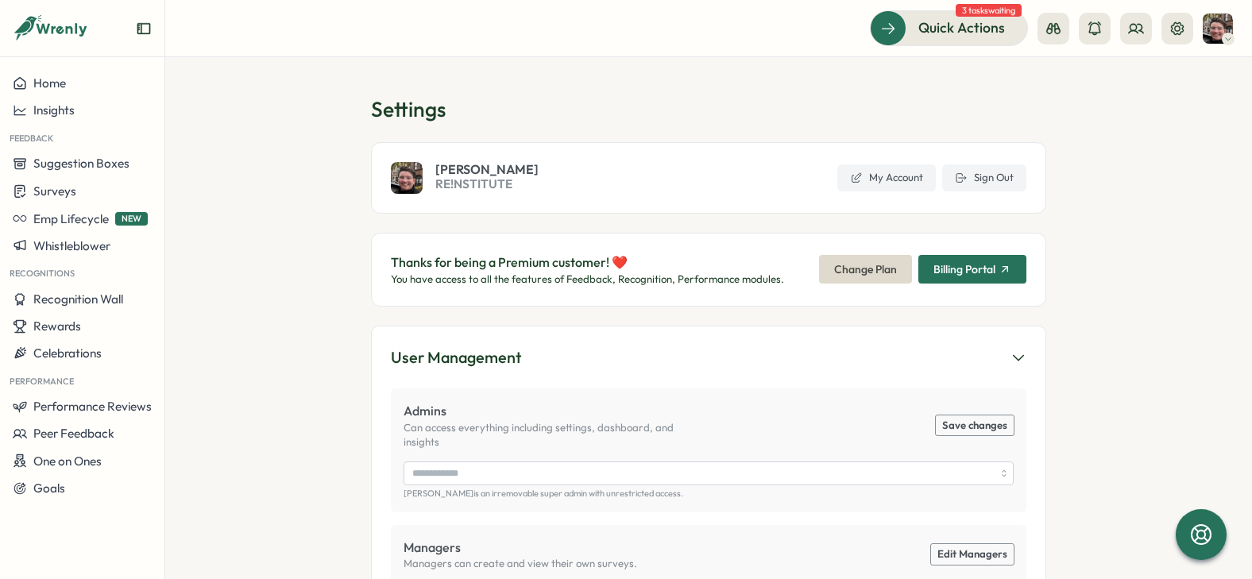
click at [935, 276] on span "Billing Portal" at bounding box center [972, 269] width 78 height 27
